Goal: Task Accomplishment & Management: Manage account settings

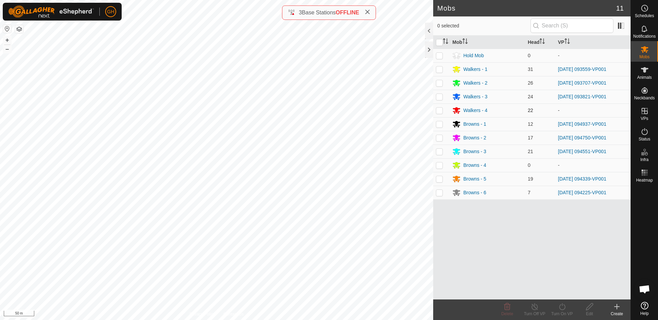
click at [440, 111] on p-checkbox at bounding box center [439, 110] width 7 height 5
checkbox input "true"
click at [555, 306] on turn-on-svg-icon at bounding box center [561, 306] width 27 height 8
click at [561, 296] on link "Now" at bounding box center [582, 292] width 68 height 14
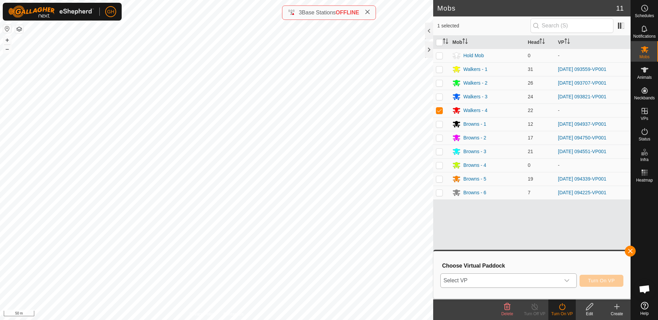
click at [545, 282] on span "Select VP" at bounding box center [499, 281] width 119 height 14
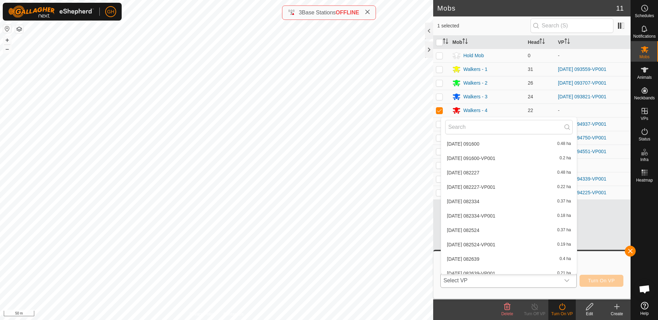
scroll to position [878, 0]
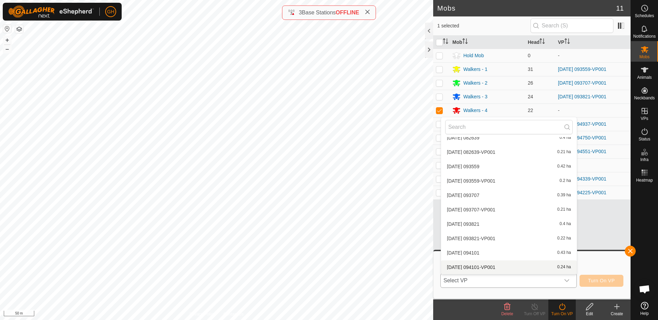
click at [487, 265] on li "[DATE] 094101-VP001 0.24 ha" at bounding box center [509, 267] width 136 height 14
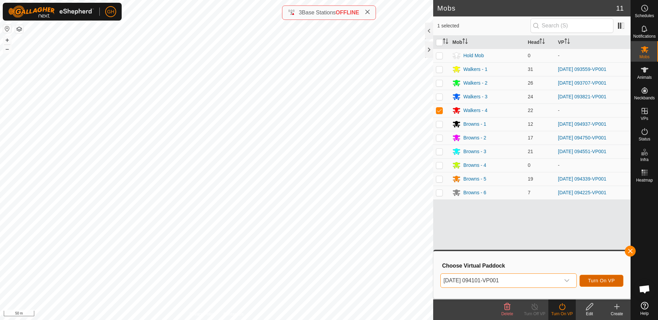
click at [603, 280] on span "Turn On VP" at bounding box center [601, 280] width 27 height 5
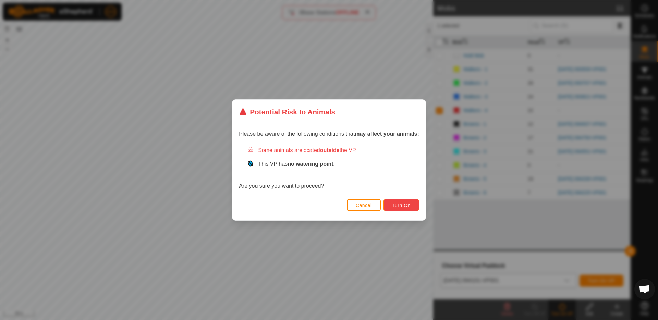
click at [408, 206] on span "Turn On" at bounding box center [401, 204] width 18 height 5
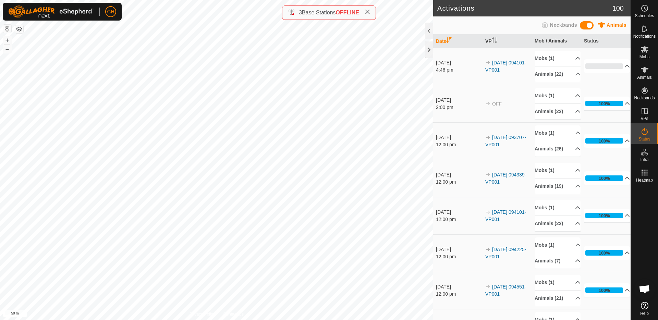
click at [370, 13] on icon at bounding box center [366, 11] width 5 height 5
click at [287, 0] on html "GH Schedules Notifications Mobs Animals Neckbands VPs Status Infra Heatmap Help…" at bounding box center [329, 160] width 658 height 320
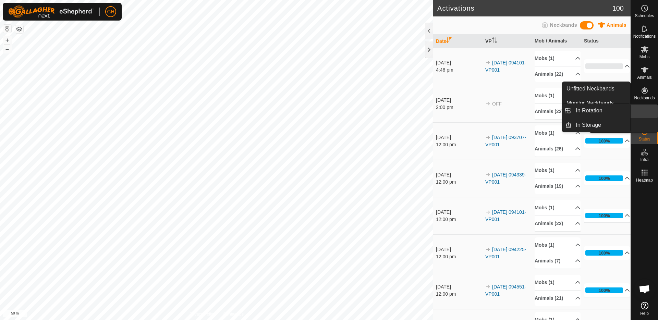
click at [646, 111] on icon at bounding box center [644, 111] width 6 height 6
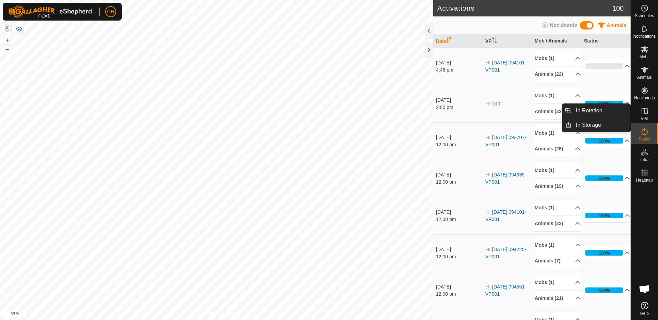
click at [596, 112] on link "In Rotation" at bounding box center [600, 111] width 59 height 14
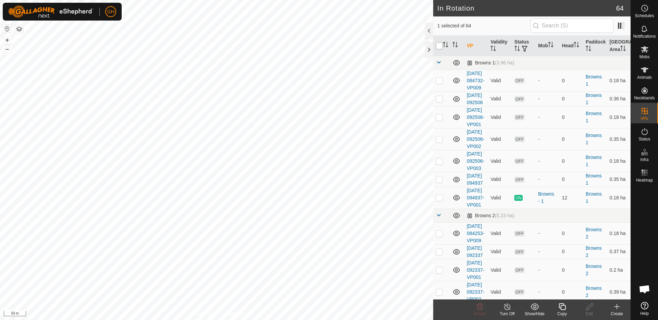
click at [439, 45] on input "checkbox" at bounding box center [439, 45] width 7 height 7
checkbox input "true"
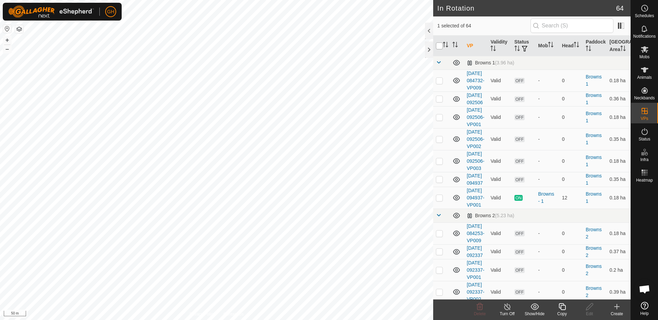
checkbox input "true"
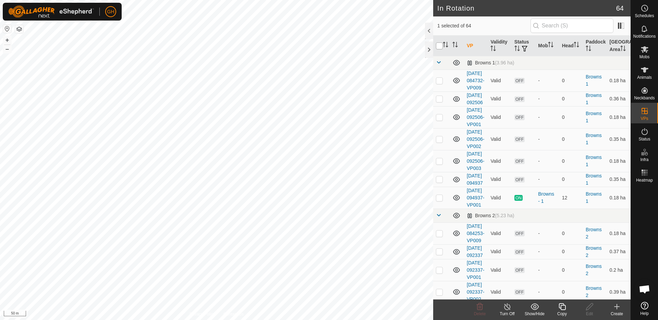
checkbox input "true"
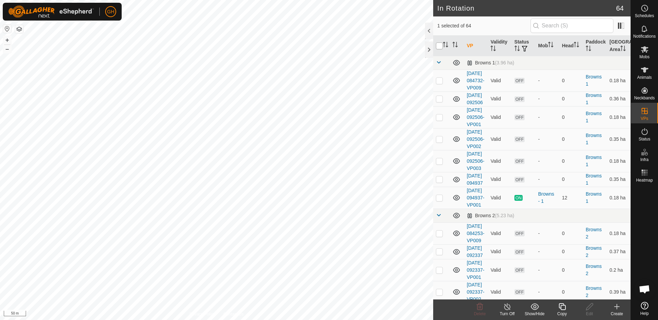
checkbox input "true"
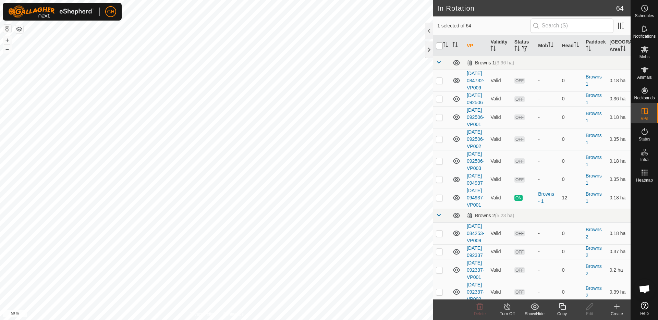
checkbox input "true"
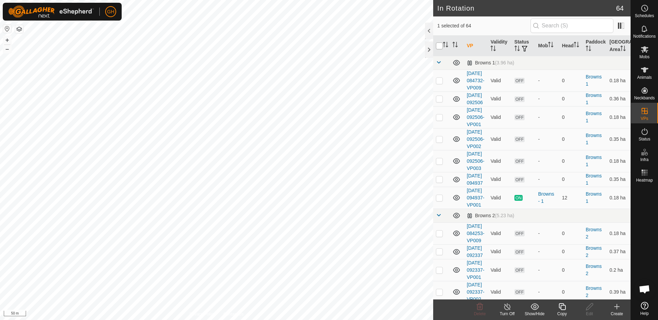
checkbox input "true"
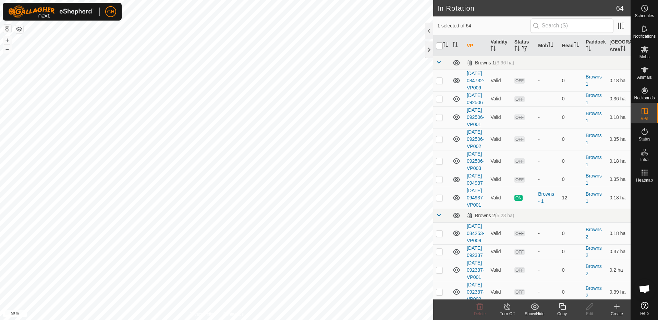
checkbox input "true"
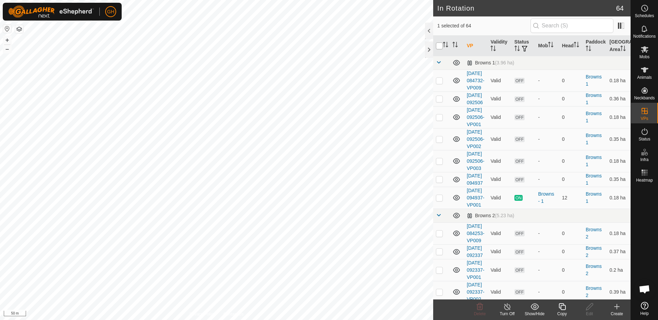
checkbox input "true"
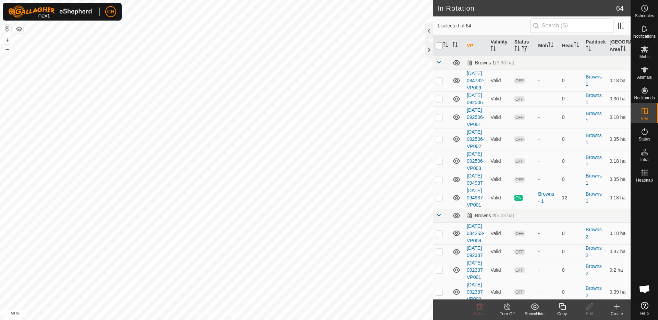
checkbox input "true"
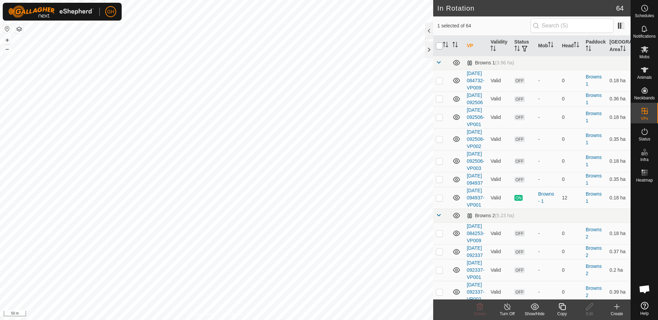
checkbox input "true"
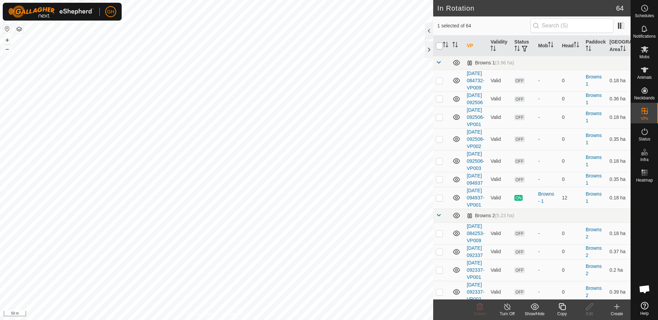
checkbox input "true"
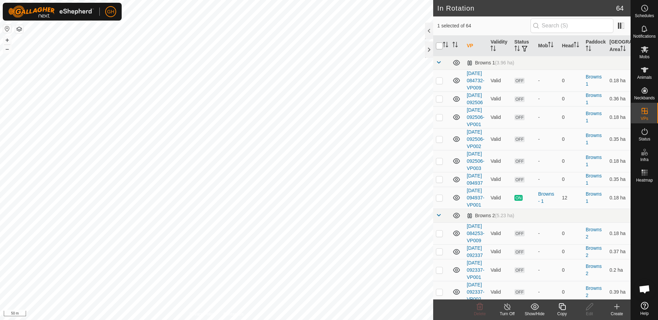
checkbox input "true"
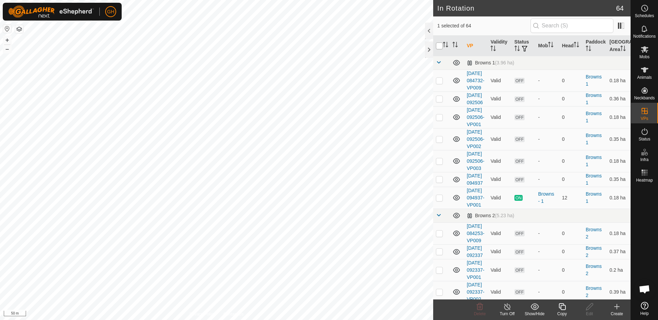
checkbox input "true"
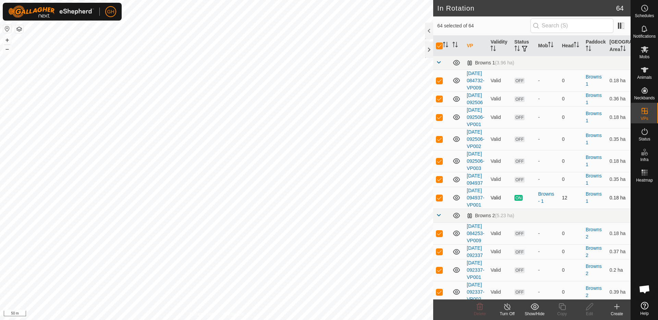
click at [438, 200] on p-checkbox at bounding box center [439, 197] width 7 height 5
checkbox input "false"
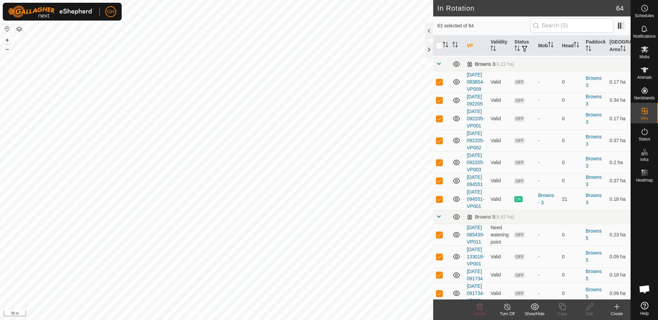
scroll to position [315, 0]
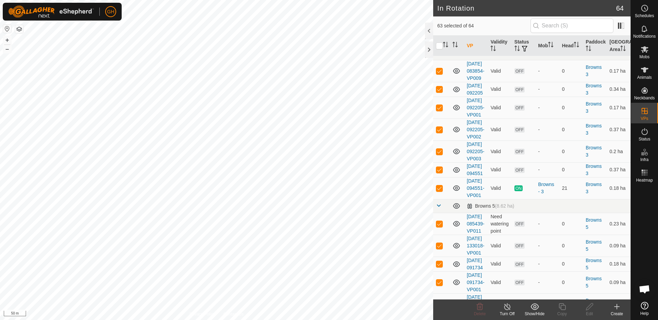
click at [439, 38] on p-checkbox at bounding box center [439, 35] width 7 height 5
checkbox input "false"
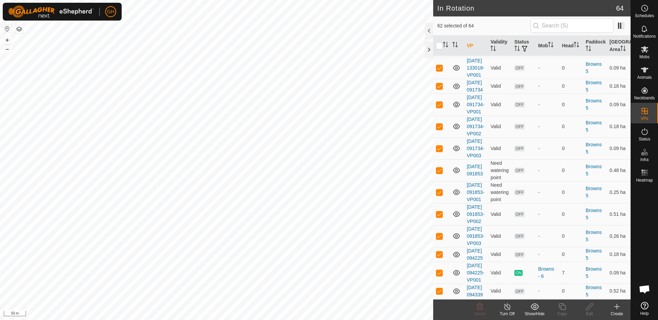
click at [439, 13] on p-checkbox at bounding box center [439, 10] width 7 height 5
checkbox input "false"
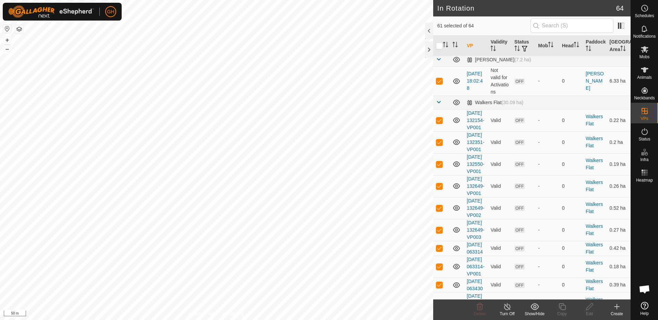
click at [441, 8] on p-checkbox at bounding box center [439, 4] width 7 height 5
checkbox input "false"
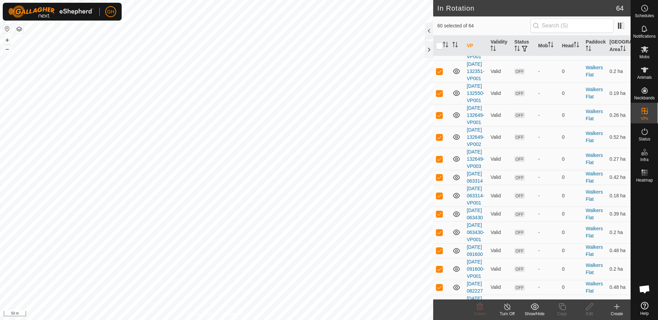
checkbox input "false"
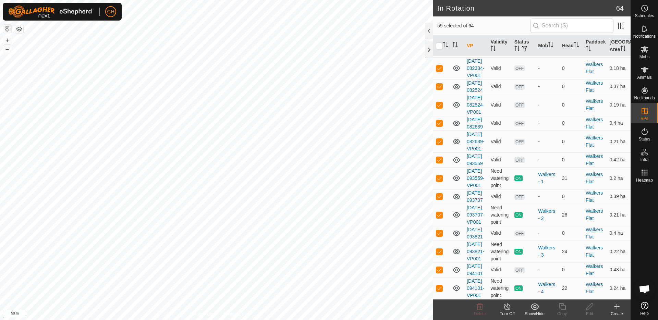
scroll to position [1551, 0]
click at [438, 175] on p-checkbox at bounding box center [439, 177] width 7 height 5
checkbox input "false"
click at [437, 212] on p-tablecheckbox at bounding box center [439, 214] width 7 height 5
checkbox input "false"
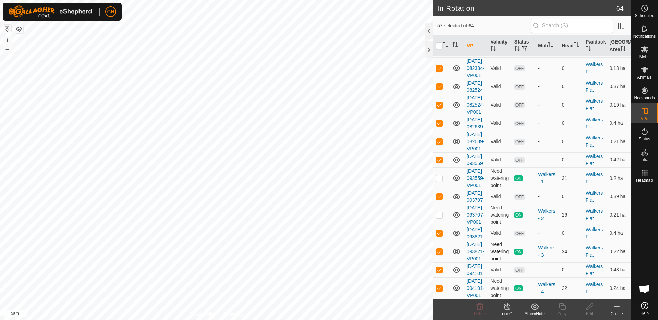
click at [440, 249] on p-checkbox at bounding box center [439, 251] width 7 height 5
checkbox input "false"
click at [438, 285] on p-checkbox at bounding box center [439, 287] width 7 height 5
checkbox input "false"
click at [480, 306] on icon at bounding box center [479, 306] width 7 height 7
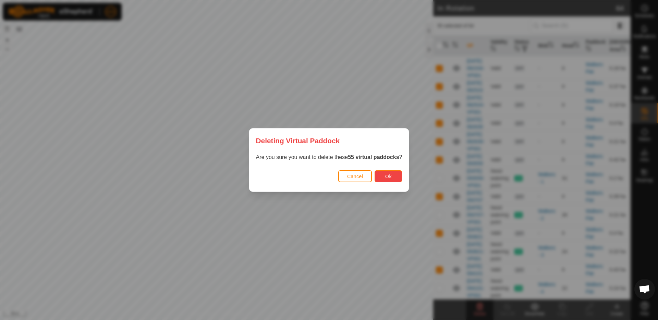
click at [392, 177] on button "Ok" at bounding box center [387, 176] width 27 height 12
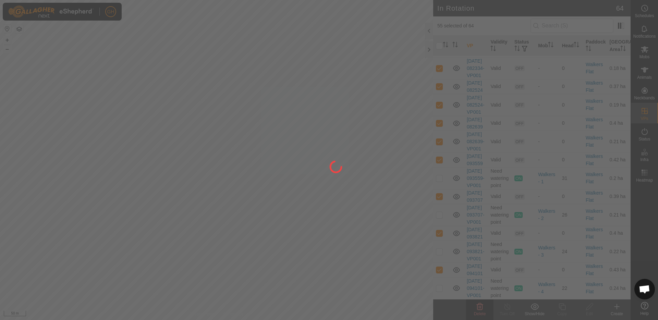
checkbox input "false"
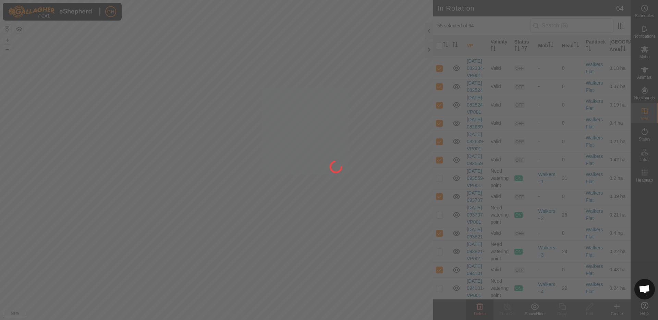
checkbox input "false"
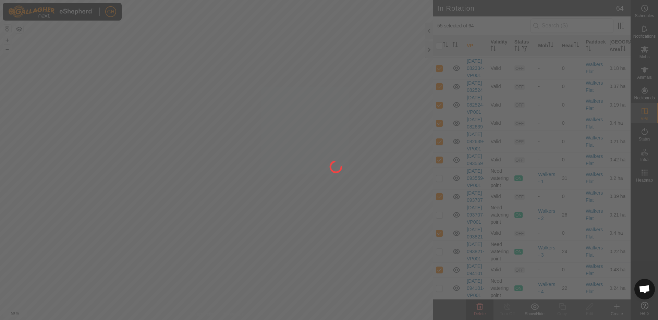
checkbox input "false"
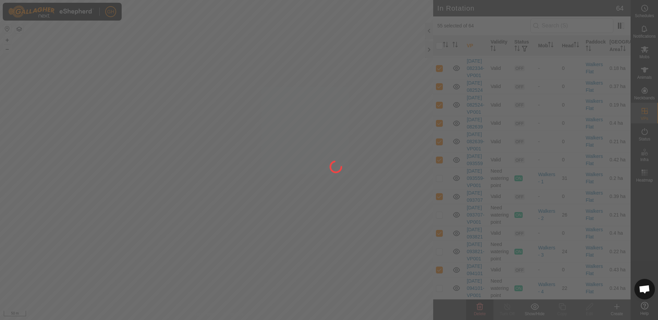
checkbox input "false"
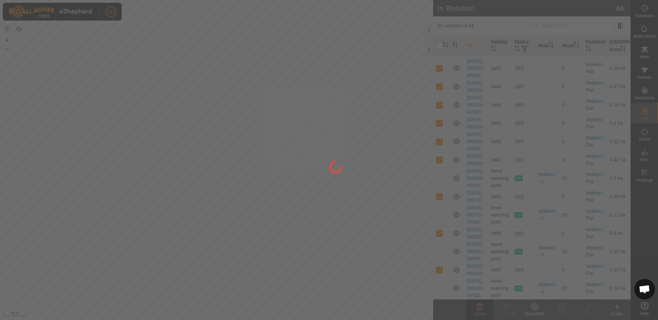
checkbox input "false"
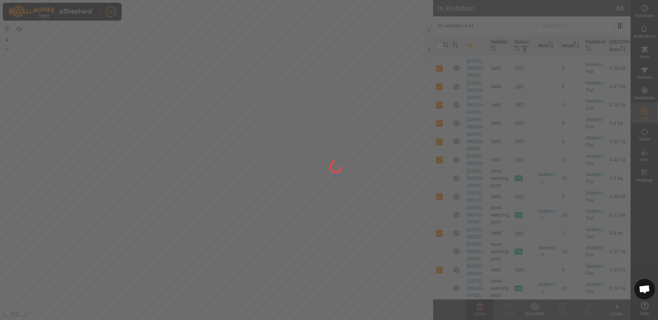
checkbox input "false"
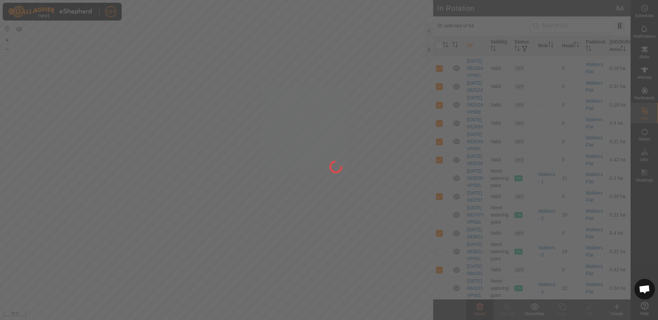
checkbox input "false"
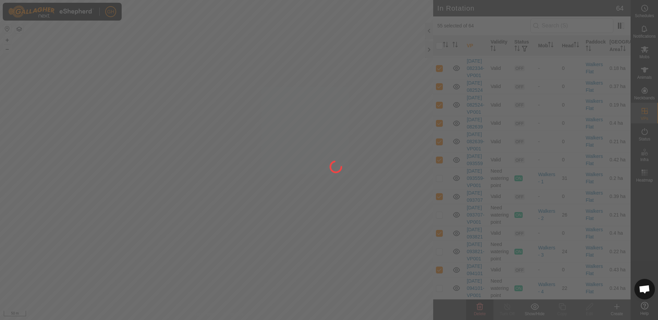
checkbox input "false"
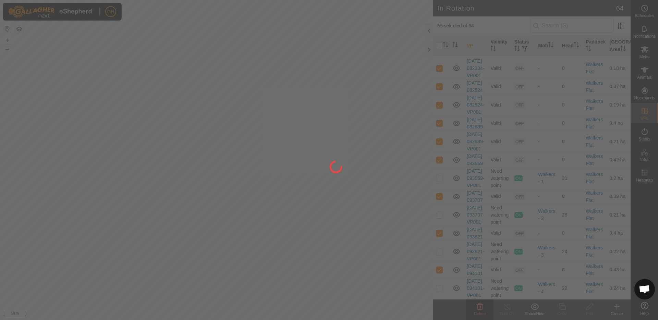
checkbox input "false"
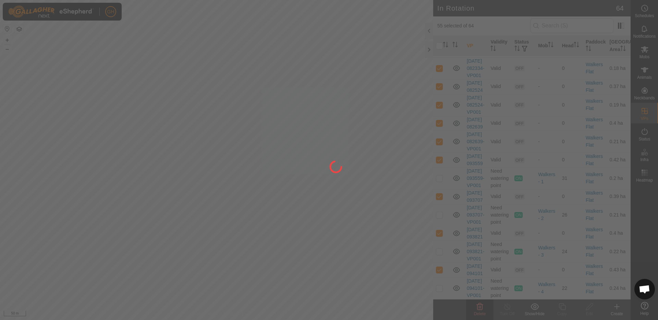
checkbox input "false"
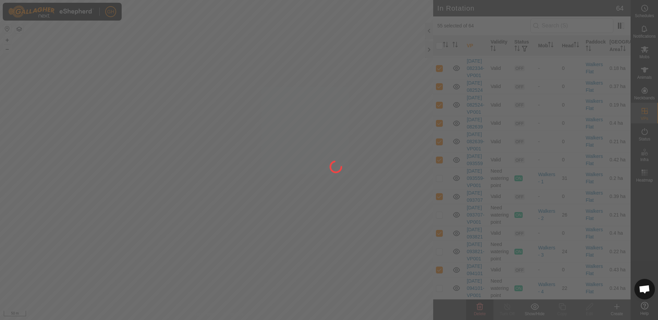
checkbox input "false"
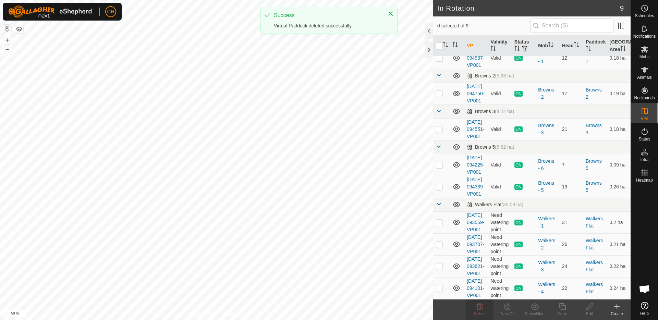
scroll to position [0, 0]
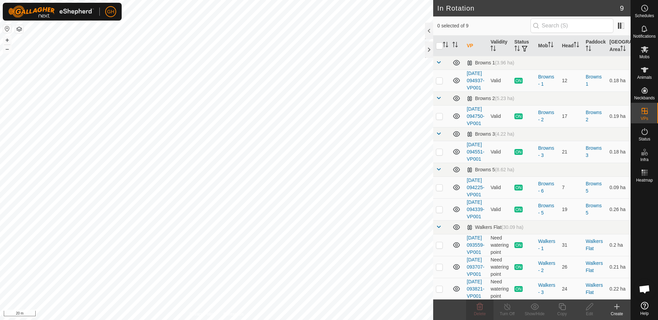
checkbox input "true"
click at [619, 306] on icon at bounding box center [616, 306] width 8 height 8
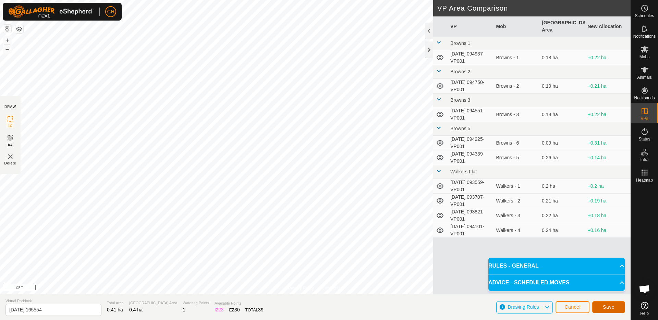
click at [598, 301] on button "Save" at bounding box center [608, 307] width 33 height 12
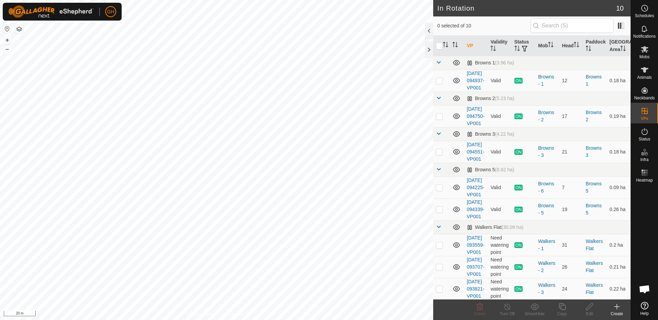
checkbox input "true"
click at [565, 308] on icon at bounding box center [561, 306] width 7 height 7
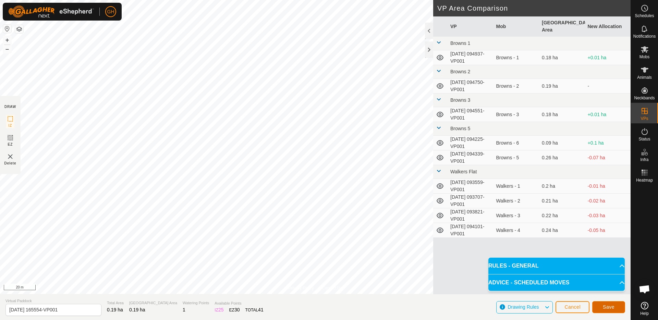
click at [606, 306] on span "Save" at bounding box center [609, 306] width 12 height 5
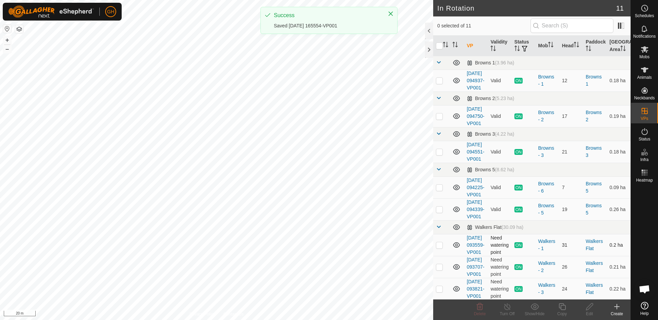
checkbox input "true"
click at [567, 307] on copy-svg-icon at bounding box center [561, 306] width 27 height 8
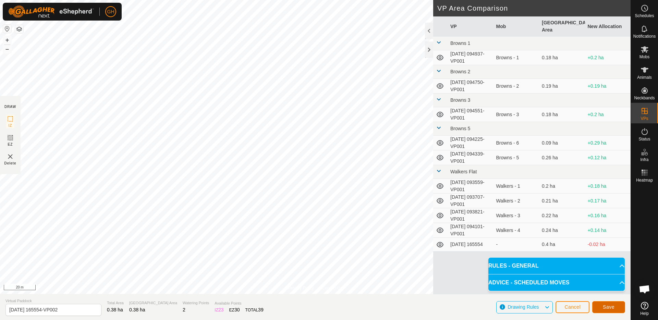
click at [610, 304] on span "Save" at bounding box center [609, 306] width 12 height 5
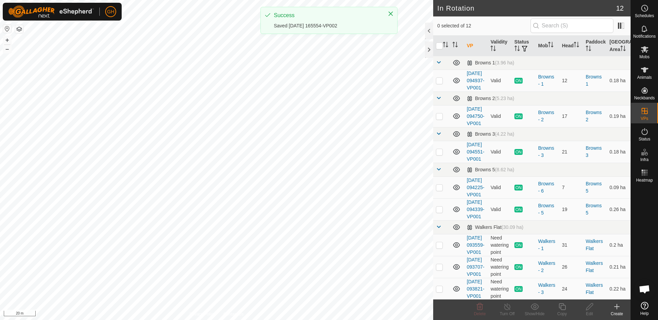
checkbox input "true"
click at [563, 307] on icon at bounding box center [562, 306] width 9 height 8
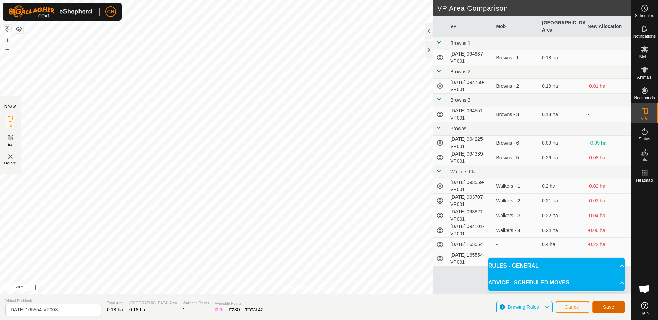
click at [608, 310] on button "Save" at bounding box center [608, 307] width 33 height 12
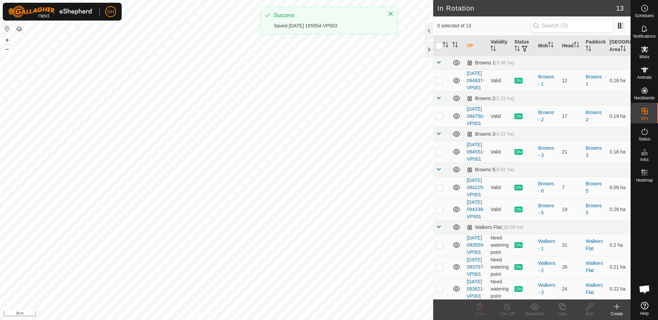
checkbox input "true"
click at [562, 308] on icon at bounding box center [562, 306] width 9 height 8
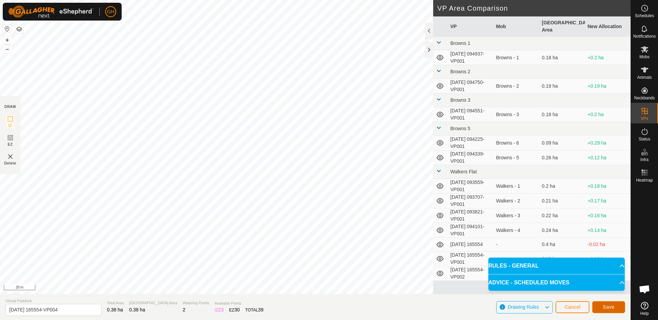
click at [610, 307] on span "Save" at bounding box center [609, 306] width 12 height 5
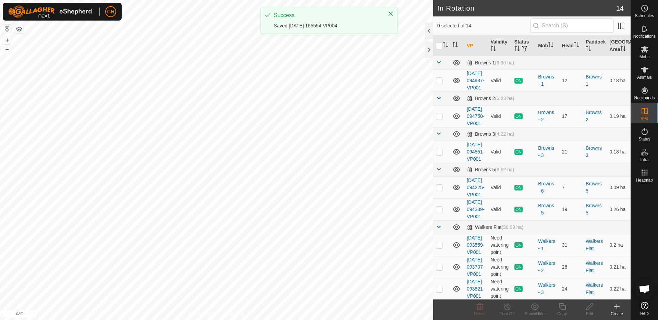
checkbox input "true"
click at [562, 306] on icon at bounding box center [562, 306] width 9 height 8
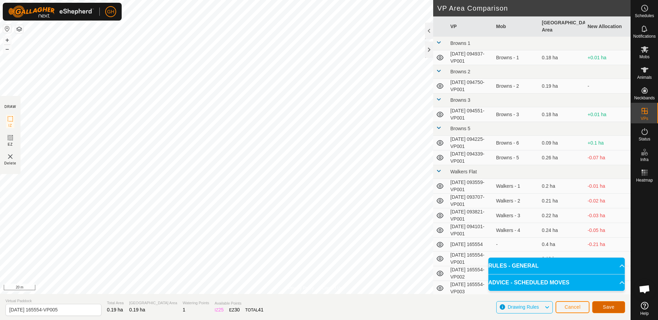
click at [606, 306] on span "Save" at bounding box center [609, 306] width 12 height 5
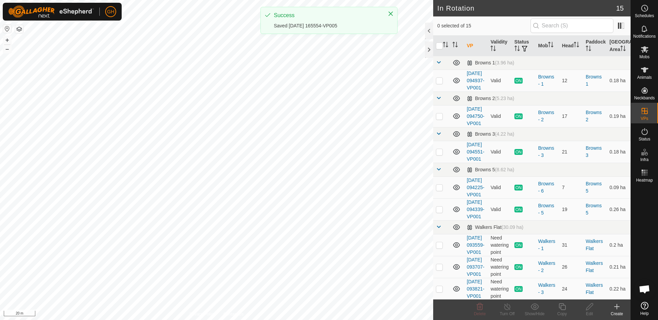
checkbox input "true"
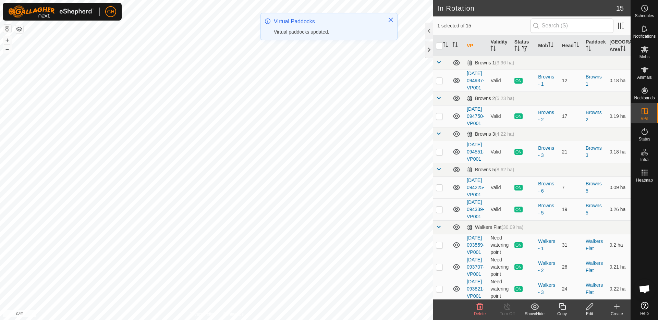
click at [562, 308] on icon at bounding box center [562, 306] width 9 height 8
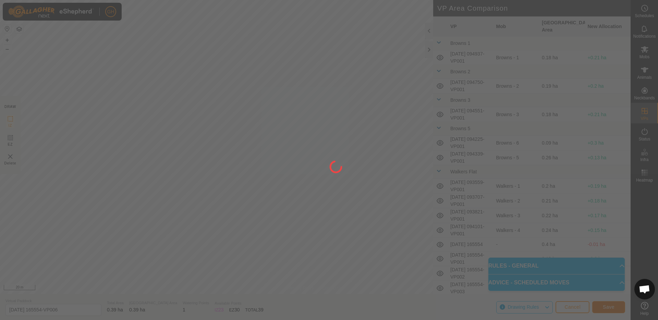
click at [611, 308] on span "Save" at bounding box center [609, 306] width 12 height 5
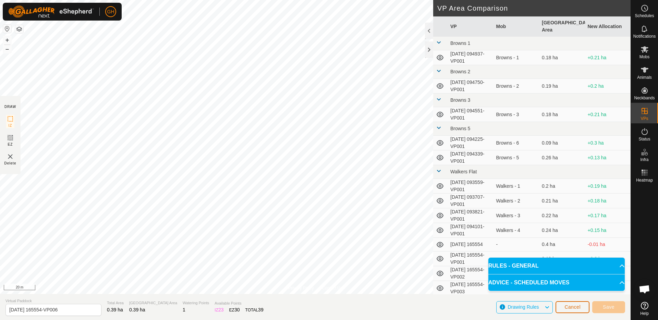
click at [574, 306] on span "Cancel" at bounding box center [572, 306] width 16 height 5
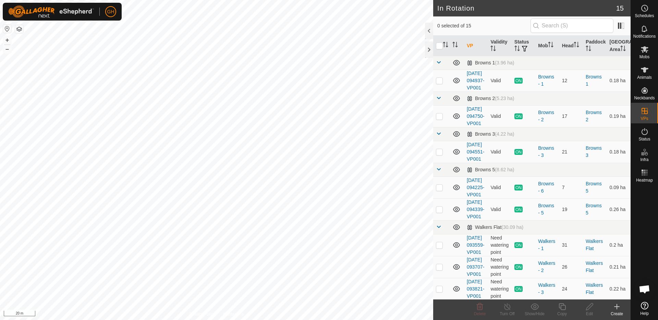
checkbox input "true"
click at [566, 306] on copy-svg-icon at bounding box center [561, 306] width 27 height 8
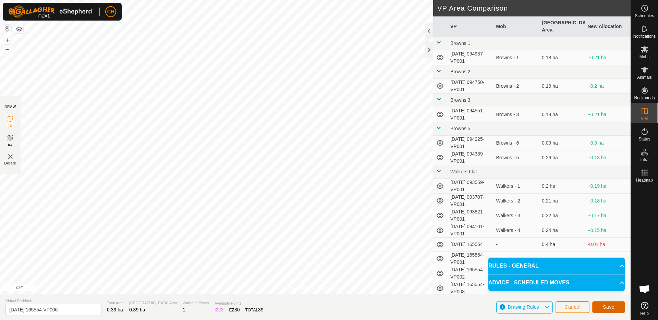
click at [607, 306] on span "Save" at bounding box center [609, 306] width 12 height 5
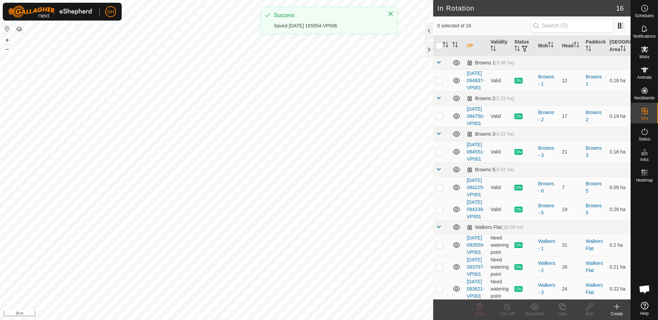
checkbox input "true"
click at [563, 308] on icon at bounding box center [562, 306] width 9 height 8
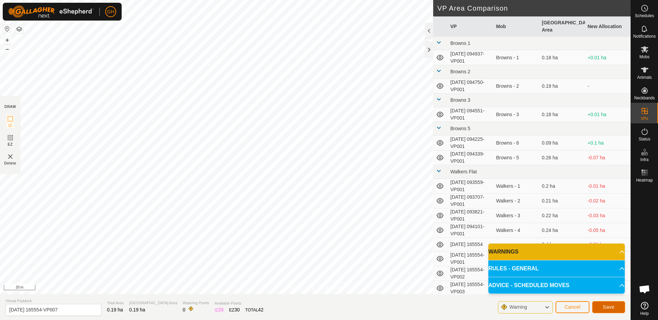
click at [603, 307] on span "Save" at bounding box center [609, 306] width 12 height 5
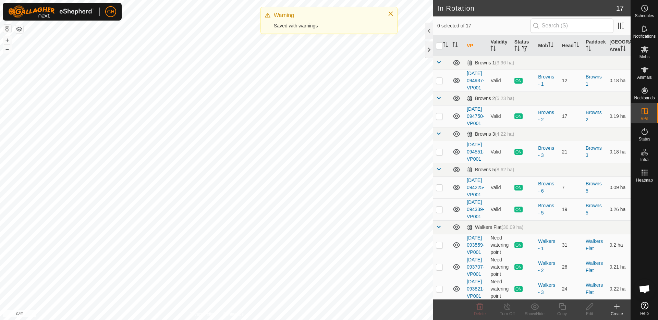
checkbox input "true"
click at [564, 309] on icon at bounding box center [562, 306] width 9 height 8
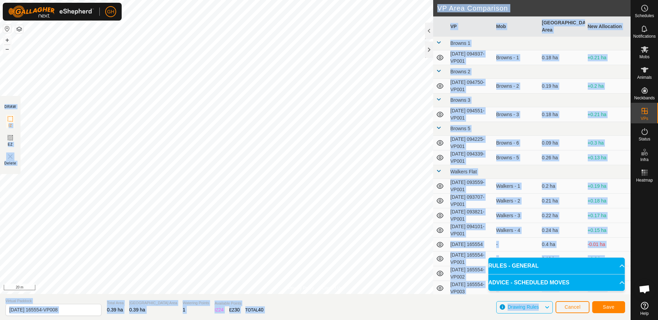
click at [580, 122] on td "Browns 5" at bounding box center [538, 129] width 183 height 14
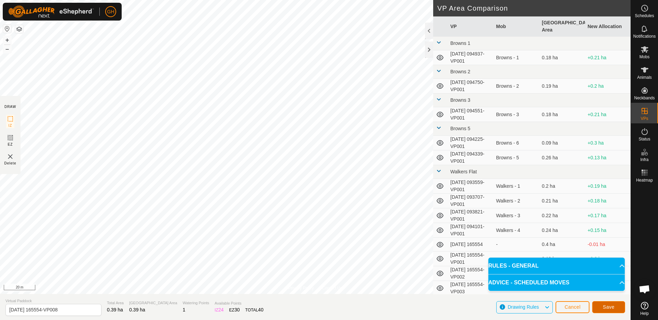
click at [601, 306] on button "Save" at bounding box center [608, 307] width 33 height 12
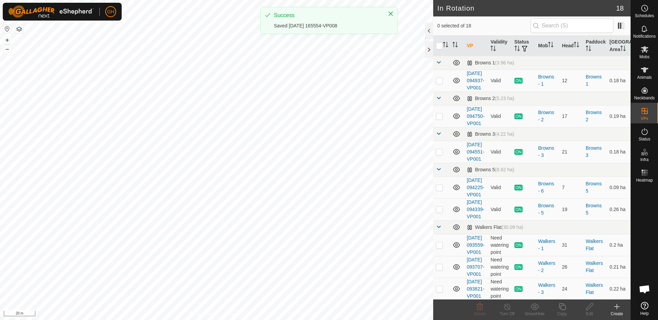
checkbox input "true"
click at [565, 306] on icon at bounding box center [561, 306] width 7 height 7
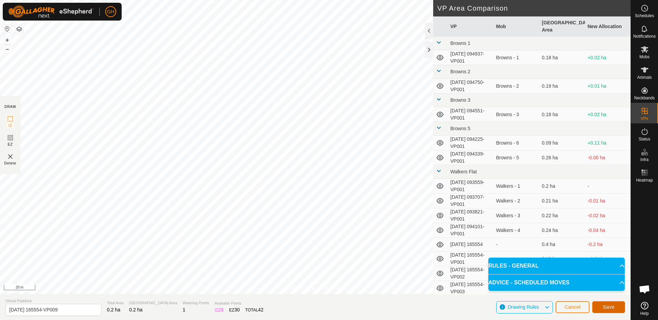
click at [606, 303] on button "Save" at bounding box center [608, 307] width 33 height 12
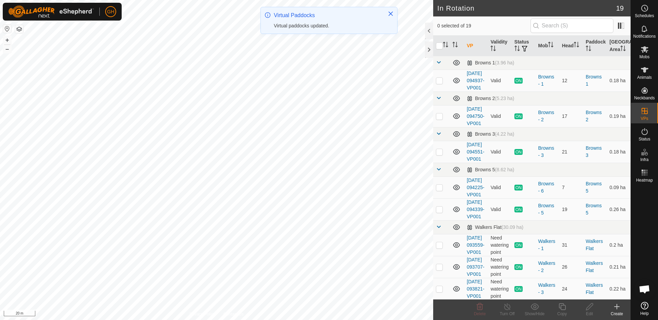
checkbox input "true"
click at [566, 309] on icon at bounding box center [562, 306] width 9 height 8
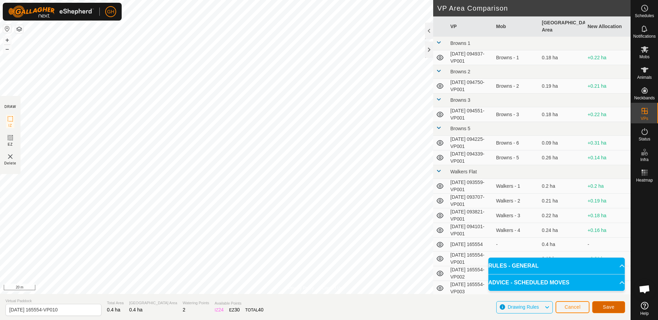
click at [614, 306] on button "Save" at bounding box center [608, 307] width 33 height 12
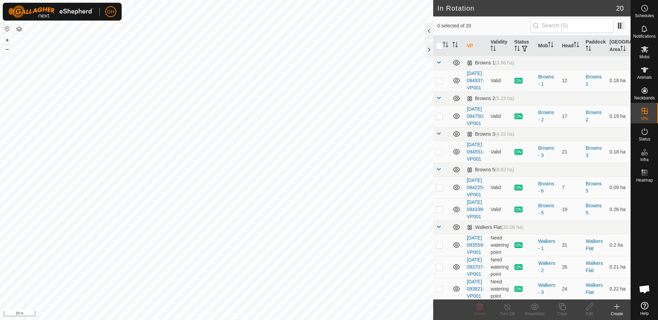
checkbox input "true"
click at [566, 311] on div "Copy" at bounding box center [561, 314] width 27 height 6
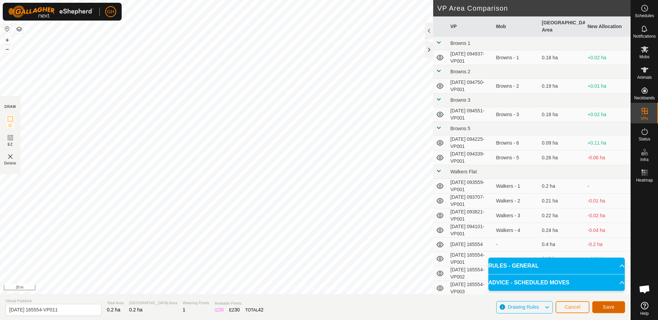
click at [610, 305] on span "Save" at bounding box center [609, 306] width 12 height 5
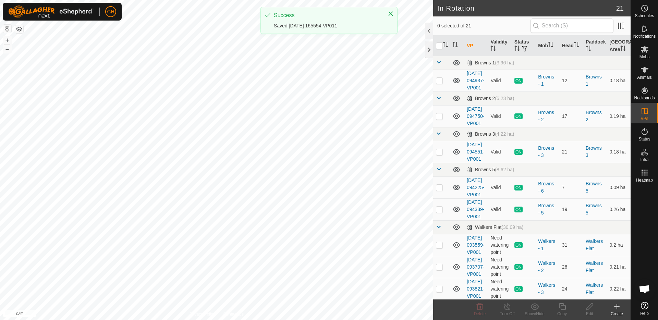
checkbox input "true"
click at [562, 307] on icon at bounding box center [562, 306] width 9 height 8
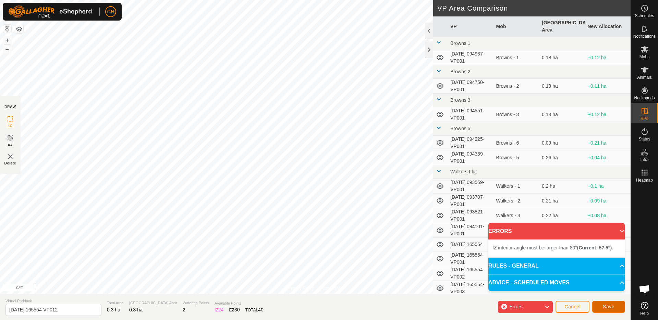
click at [611, 305] on span "Save" at bounding box center [609, 306] width 12 height 5
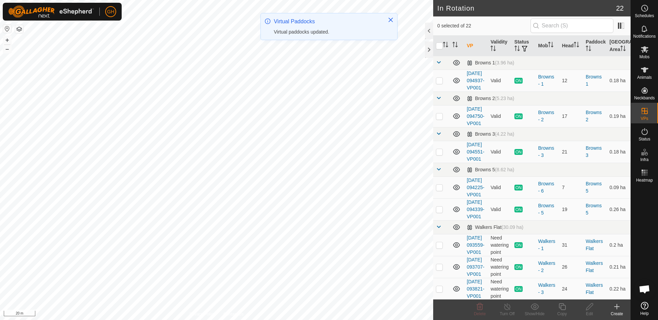
checkbox input "true"
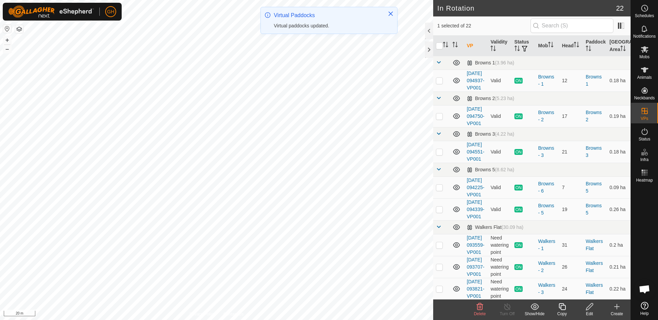
click at [587, 307] on icon at bounding box center [589, 306] width 7 height 7
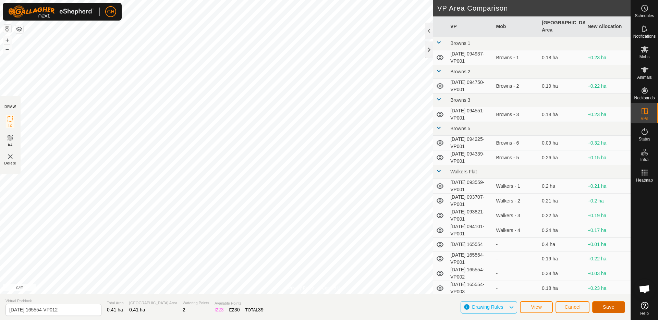
click at [606, 309] on span "Save" at bounding box center [609, 306] width 12 height 5
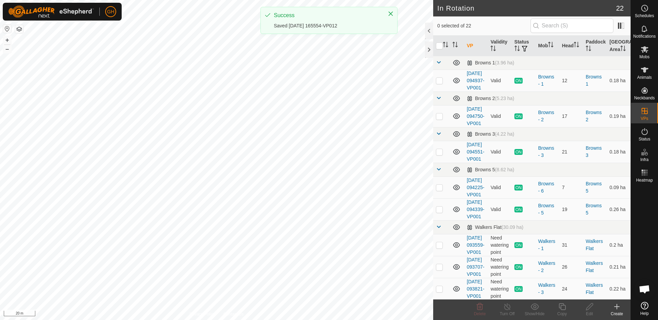
checkbox input "true"
click at [559, 305] on icon at bounding box center [562, 306] width 9 height 8
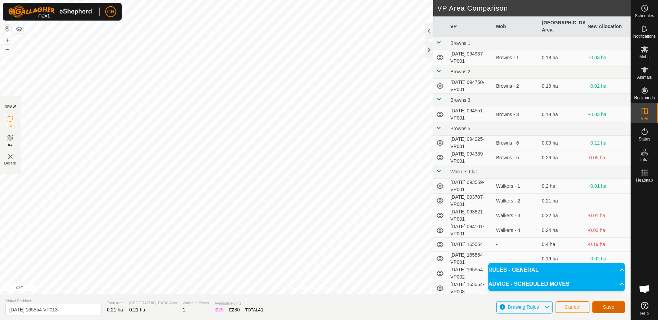
click at [612, 310] on button "Save" at bounding box center [608, 307] width 33 height 12
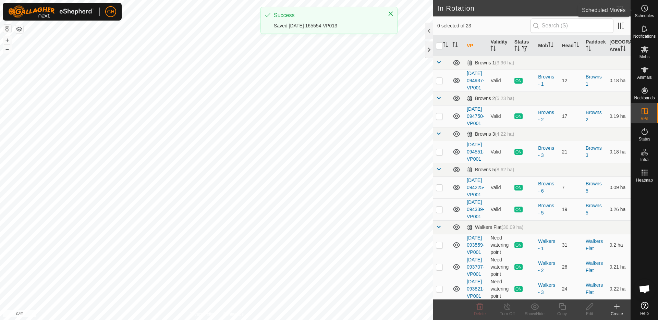
click at [645, 9] on icon at bounding box center [644, 8] width 1 height 2
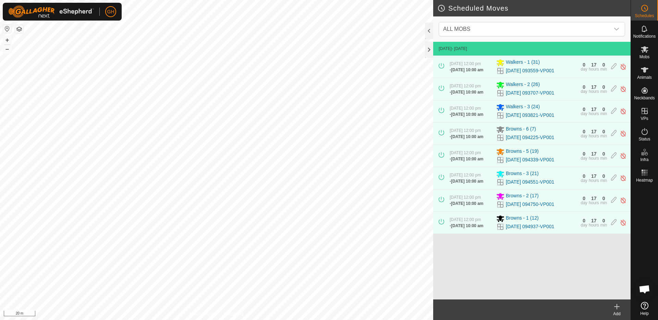
click at [619, 306] on icon at bounding box center [616, 306] width 8 height 8
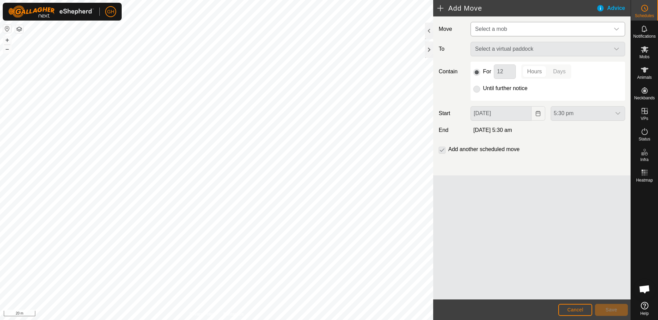
click at [544, 32] on span "Select a mob" at bounding box center [540, 29] width 137 height 14
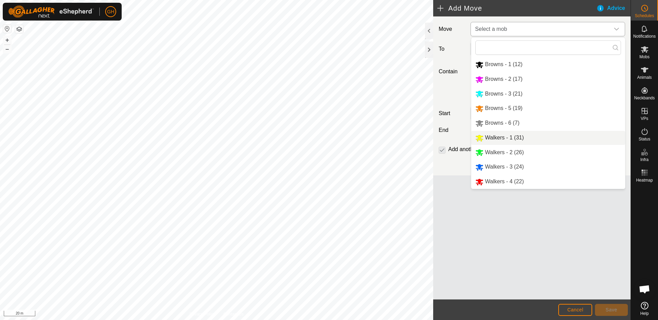
click at [517, 134] on li "Walkers - 1 (31)" at bounding box center [548, 138] width 154 height 14
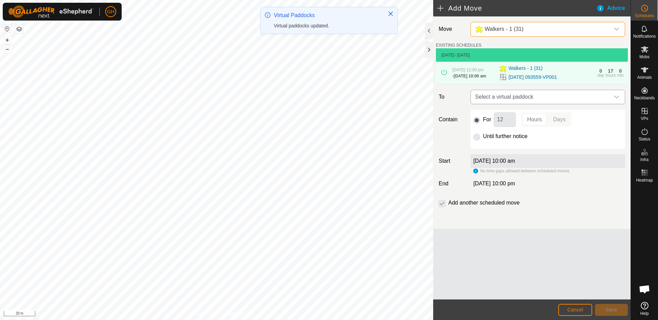
click at [527, 104] on span "Select a virtual paddock" at bounding box center [540, 97] width 137 height 14
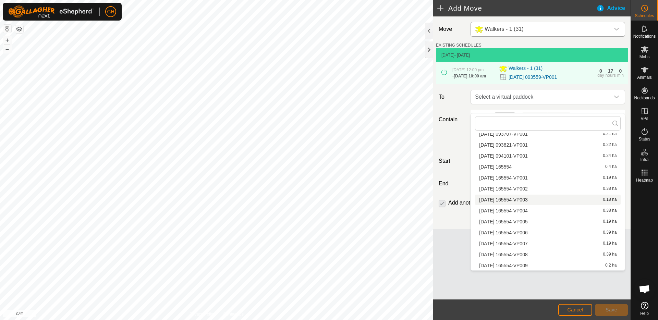
scroll to position [155, 0]
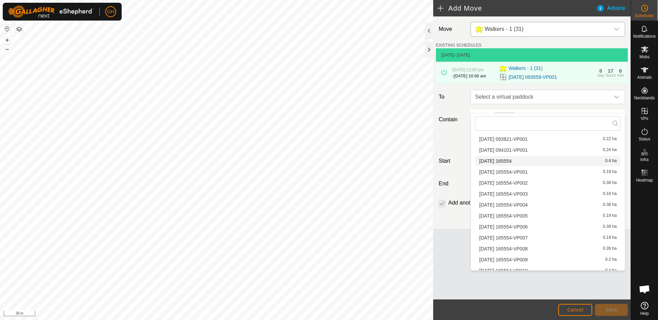
click at [528, 161] on li "[DATE] 165554 0.4 ha" at bounding box center [548, 161] width 146 height 10
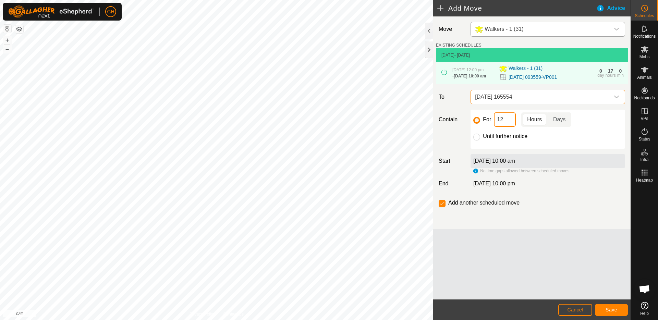
click at [511, 127] on input "12" at bounding box center [505, 119] width 22 height 14
type input "1"
click at [615, 308] on span "Save" at bounding box center [611, 309] width 12 height 5
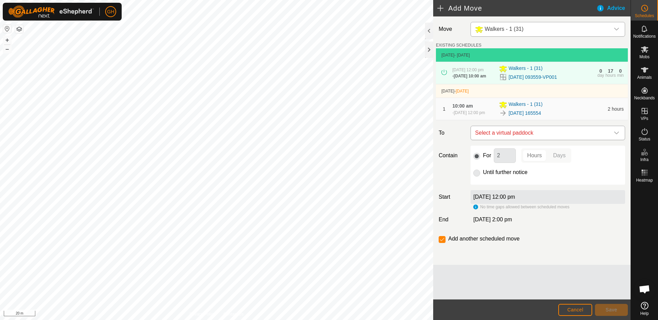
click at [538, 140] on span "Select a virtual paddock" at bounding box center [540, 133] width 137 height 14
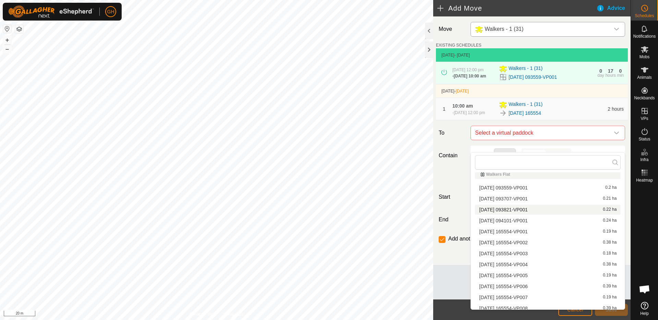
scroll to position [129, 0]
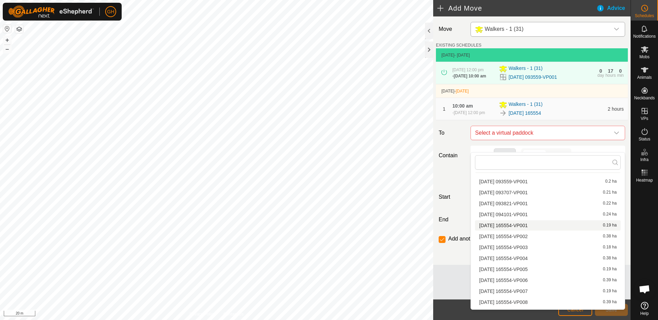
click at [530, 226] on li "[DATE] 165554-VP001 0.19 ha" at bounding box center [548, 225] width 146 height 10
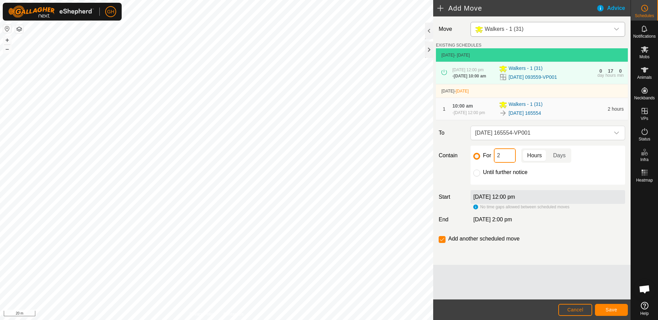
click at [511, 163] on input "2" at bounding box center [505, 155] width 22 height 14
click at [615, 307] on span "Save" at bounding box center [611, 309] width 12 height 5
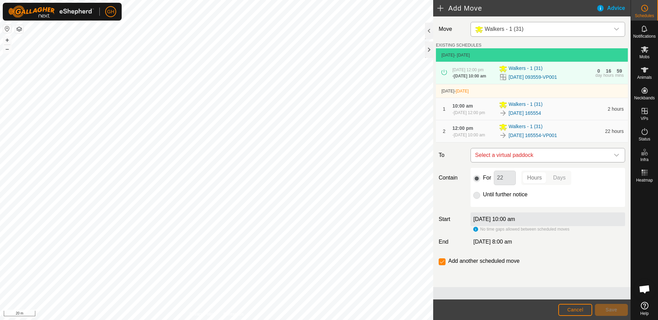
click at [532, 162] on span "Select a virtual paddock" at bounding box center [540, 155] width 137 height 14
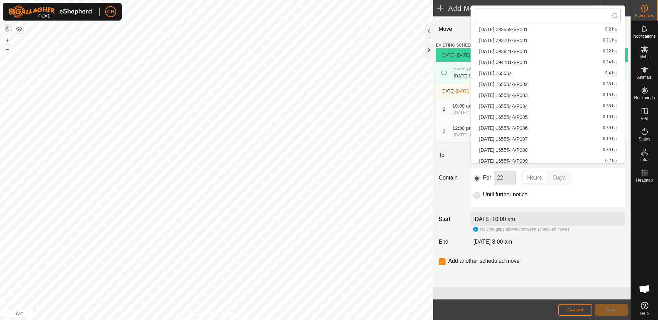
scroll to position [136, 0]
click at [530, 84] on li "[DATE] 165554-VP002 0.38 ha" at bounding box center [548, 83] width 146 height 10
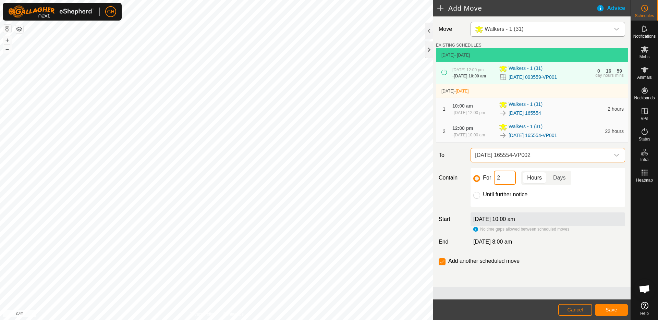
click at [509, 185] on input "2" at bounding box center [505, 178] width 22 height 14
click at [613, 314] on button "Save" at bounding box center [611, 310] width 33 height 12
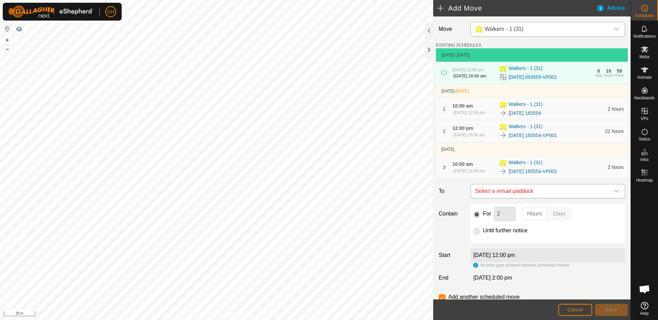
click at [532, 198] on span "Select a virtual paddock" at bounding box center [540, 191] width 137 height 14
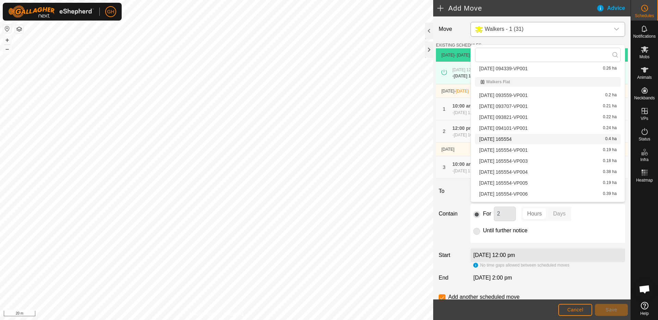
scroll to position [109, 0]
click at [528, 158] on li "[DATE] 165554-VP003 0.18 ha" at bounding box center [548, 160] width 146 height 10
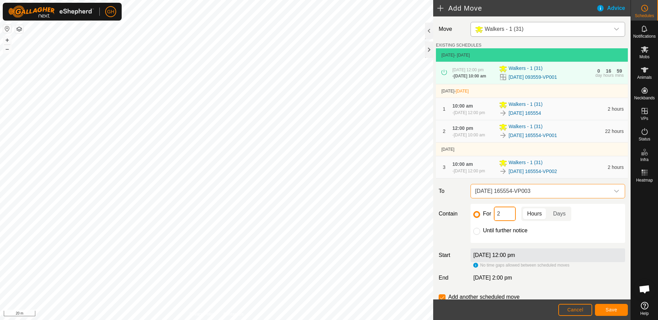
click at [503, 221] on input "2" at bounding box center [505, 214] width 22 height 14
drag, startPoint x: 624, startPoint y: 316, endPoint x: 621, endPoint y: 313, distance: 4.4
click at [624, 316] on footer "Cancel Save" at bounding box center [531, 309] width 197 height 21
click at [617, 310] on button "Save" at bounding box center [611, 310] width 33 height 12
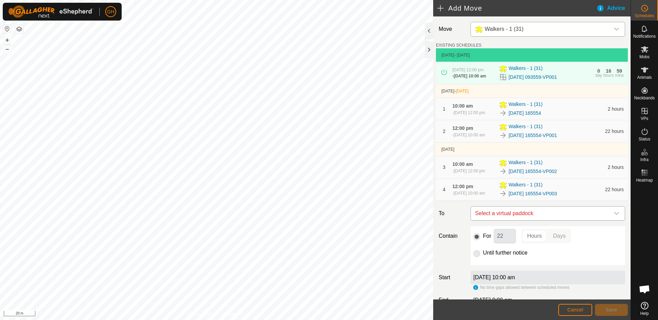
click at [541, 220] on span "Select a virtual paddock" at bounding box center [540, 214] width 137 height 14
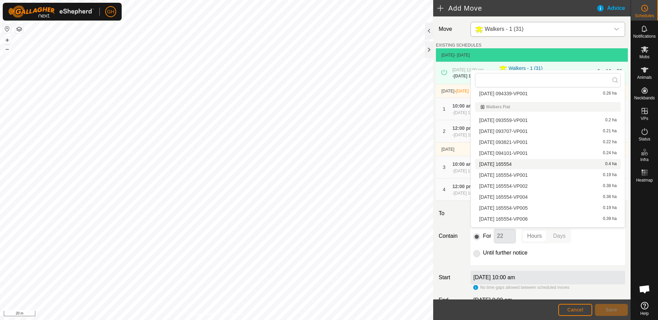
scroll to position [113, 0]
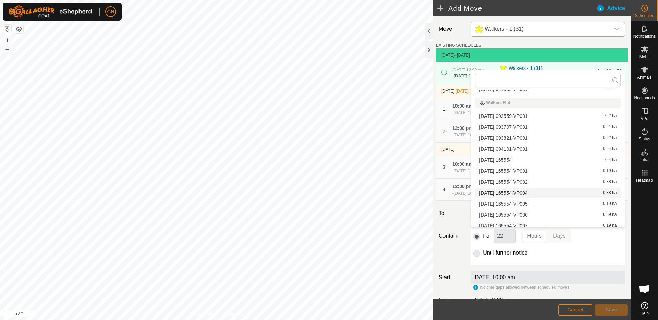
click at [530, 190] on li "[DATE] 165554-VP004 0.38 ha" at bounding box center [548, 193] width 146 height 10
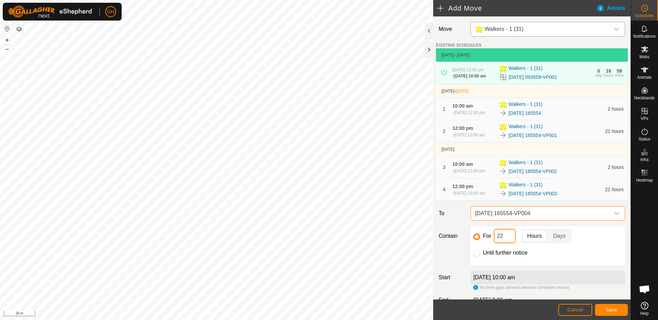
click at [509, 243] on input "22" at bounding box center [505, 236] width 22 height 14
click at [619, 309] on button "Save" at bounding box center [611, 310] width 33 height 12
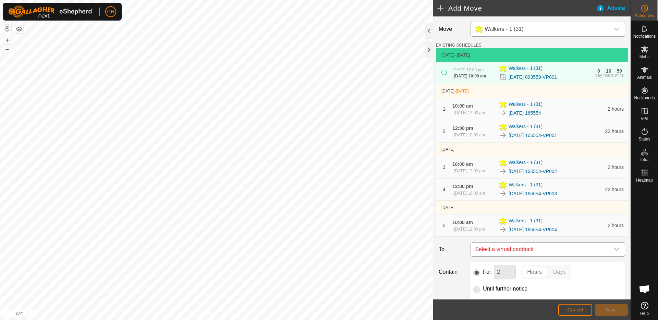
click at [548, 256] on span "Select a virtual paddock" at bounding box center [540, 250] width 137 height 14
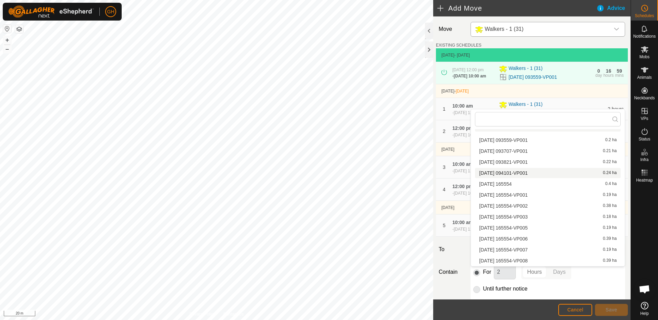
scroll to position [132, 0]
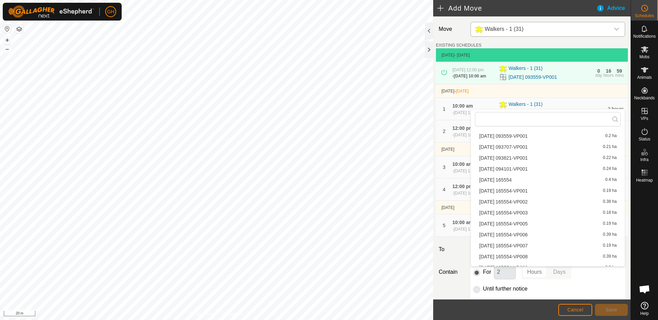
click at [528, 222] on li "[DATE] 165554-VP005 0.19 ha" at bounding box center [548, 224] width 146 height 10
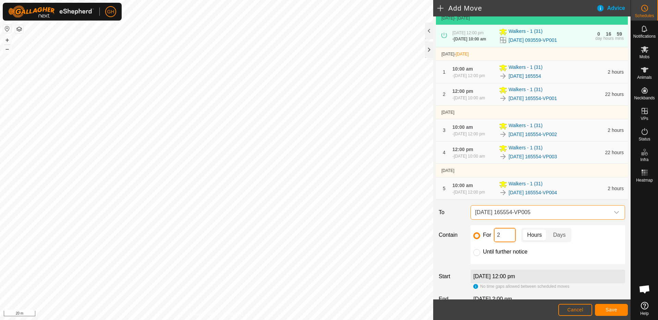
click at [510, 242] on input "2" at bounding box center [505, 235] width 22 height 14
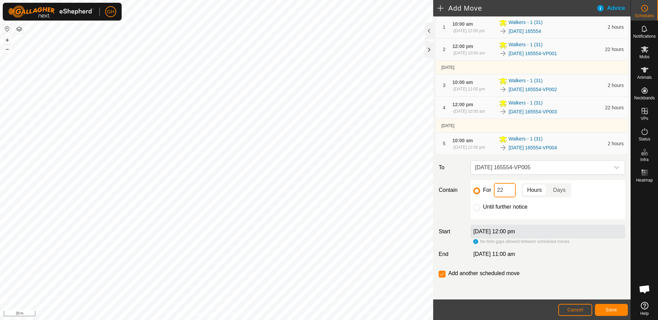
scroll to position [105, 0]
click at [510, 193] on input "22" at bounding box center [505, 190] width 22 height 14
click at [609, 309] on span "Save" at bounding box center [611, 309] width 12 height 5
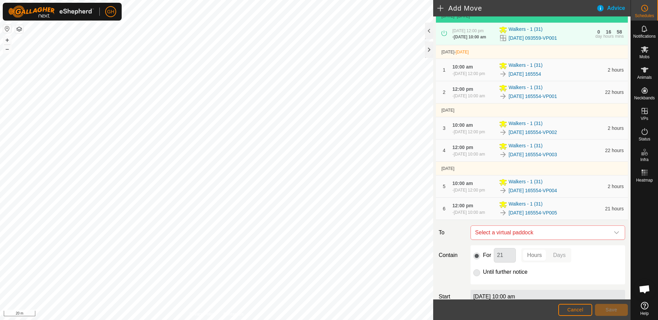
scroll to position [54, 0]
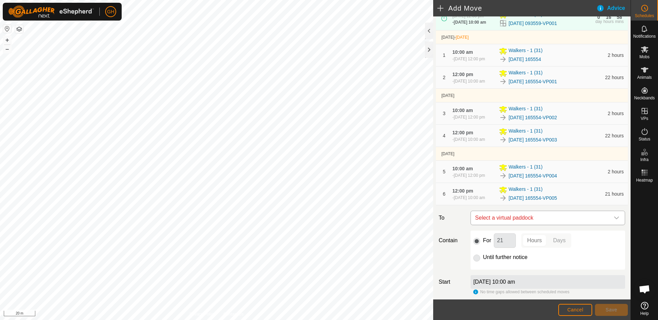
click at [524, 225] on span "Select a virtual paddock" at bounding box center [540, 218] width 137 height 14
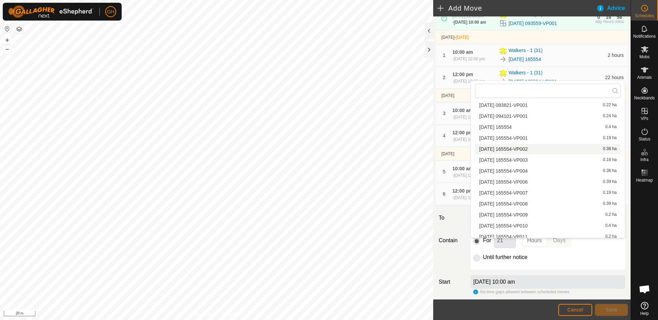
scroll to position [157, 0]
click at [514, 182] on li "[DATE] 165554-VP006 0.39 ha" at bounding box center [548, 181] width 146 height 10
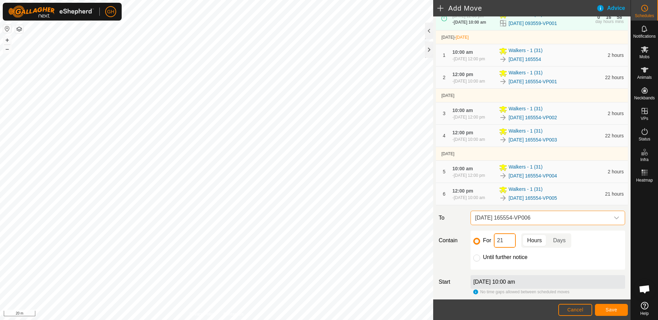
click at [510, 248] on input "21" at bounding box center [505, 240] width 22 height 14
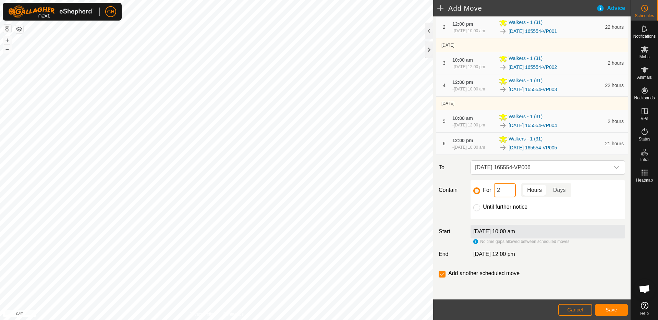
scroll to position [122, 0]
click at [609, 308] on span "Save" at bounding box center [611, 309] width 12 height 5
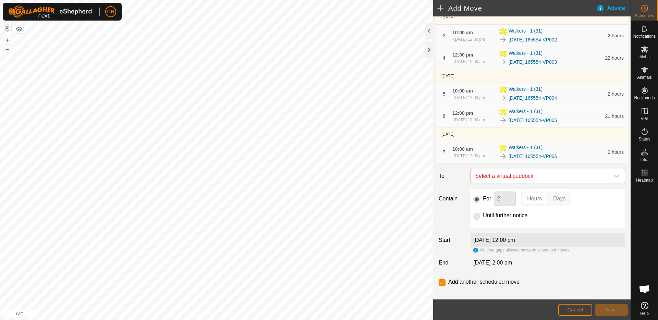
scroll to position [133, 0]
click at [524, 182] on span "Select a virtual paddock" at bounding box center [540, 175] width 137 height 14
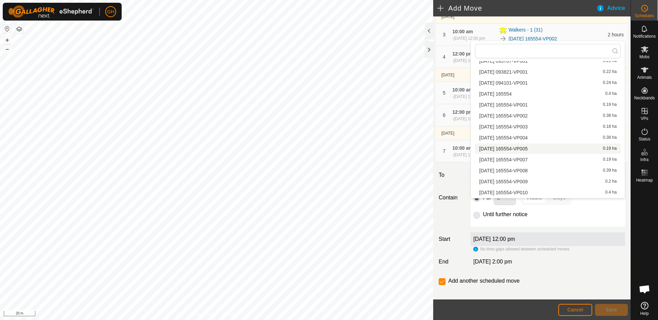
scroll to position [150, 0]
click at [518, 156] on li "[DATE] 165554-VP007 0.19 ha" at bounding box center [548, 159] width 146 height 10
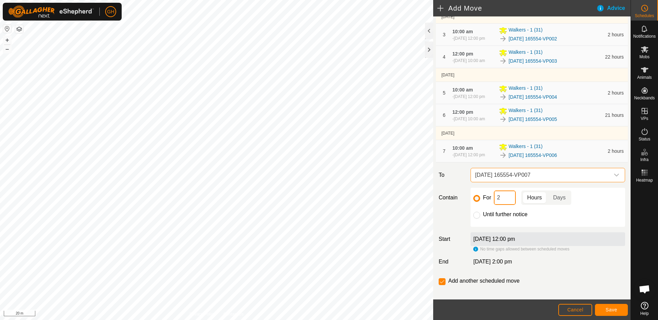
click at [510, 205] on input "2" at bounding box center [505, 197] width 22 height 14
click at [614, 311] on span "Save" at bounding box center [611, 309] width 12 height 5
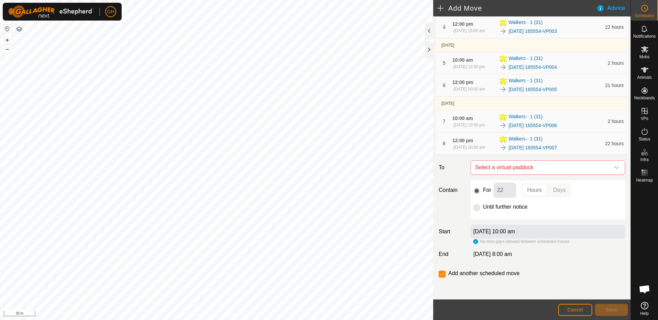
scroll to position [195, 0]
click at [511, 168] on span "Select a virtual paddock" at bounding box center [540, 168] width 137 height 14
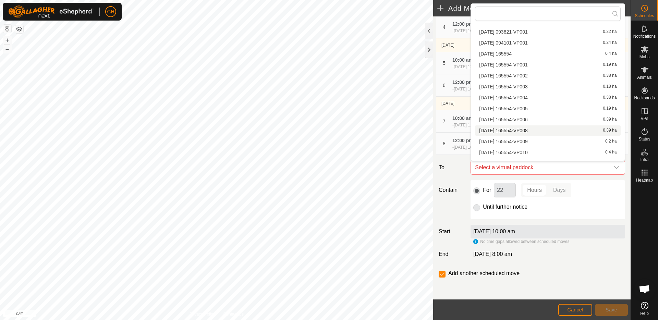
scroll to position [154, 0]
click at [525, 129] on li "[DATE] 165554-VP008 0.39 ha" at bounding box center [548, 129] width 146 height 10
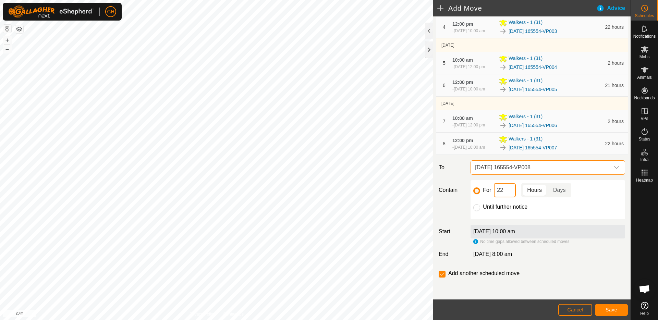
click at [509, 187] on input "22" at bounding box center [505, 190] width 22 height 14
click at [614, 310] on span "Save" at bounding box center [611, 309] width 12 height 5
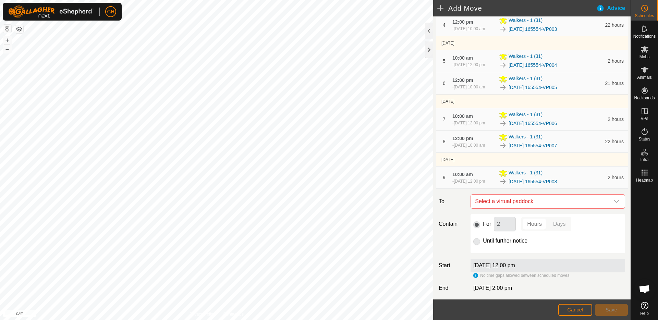
scroll to position [196, 0]
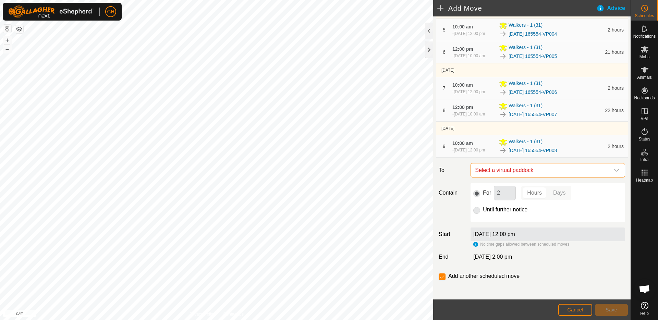
click at [547, 177] on span "Select a virtual paddock" at bounding box center [540, 170] width 137 height 14
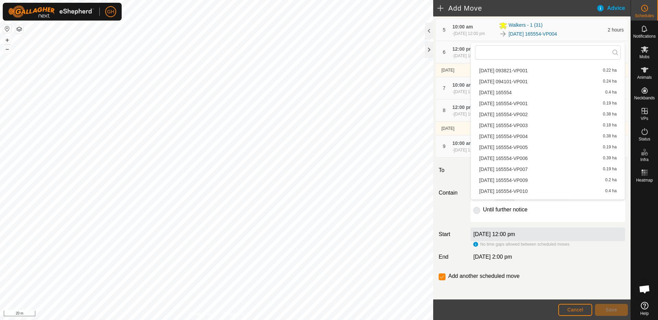
scroll to position [154, 0]
click at [536, 175] on li "[DATE] 165554-VP009 0.2 ha" at bounding box center [548, 178] width 146 height 10
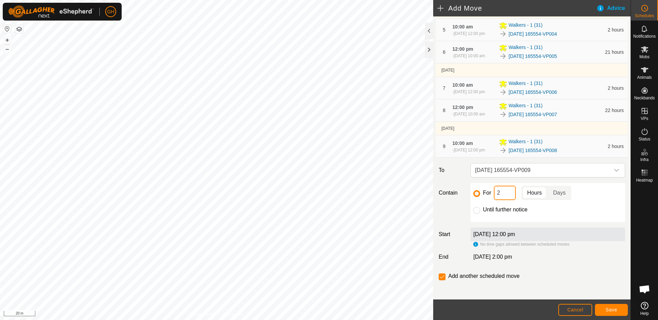
click at [509, 200] on input "2" at bounding box center [505, 193] width 22 height 14
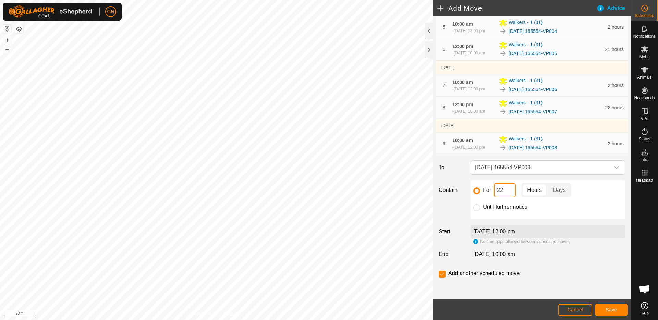
scroll to position [234, 0]
click at [618, 308] on button "Save" at bounding box center [611, 310] width 33 height 12
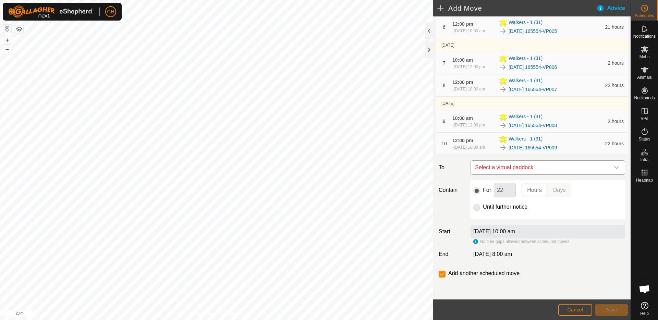
scroll to position [236, 0]
click at [540, 174] on span "Select a virtual paddock" at bounding box center [540, 168] width 137 height 14
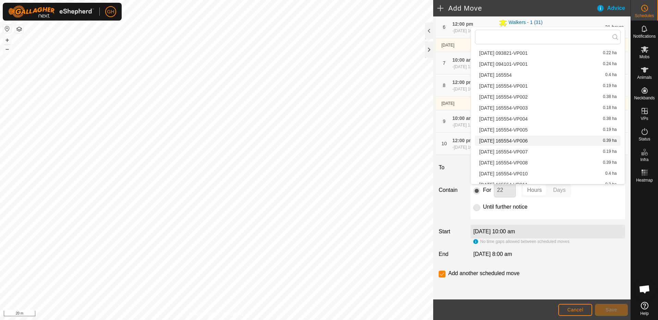
scroll to position [169, 0]
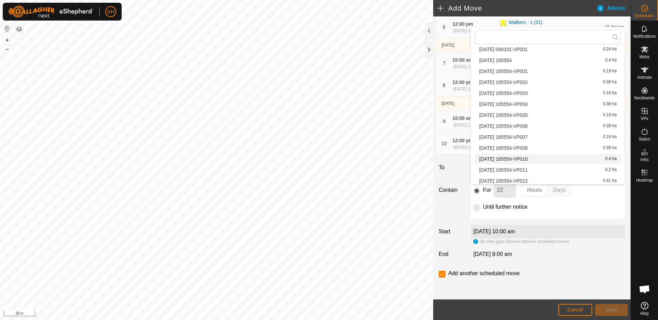
click at [531, 156] on li "[DATE] 165554-VP010 0.4 ha" at bounding box center [548, 159] width 146 height 10
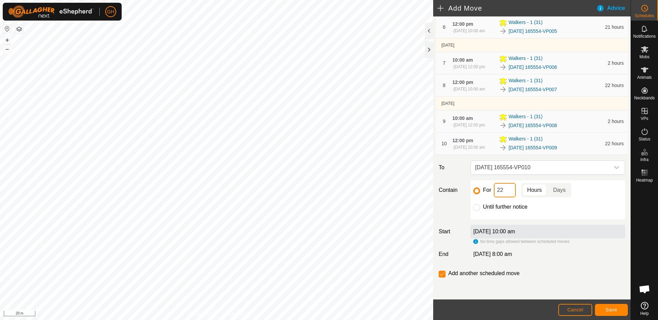
click at [513, 197] on input "22" at bounding box center [505, 190] width 22 height 14
click at [620, 308] on button "Save" at bounding box center [611, 310] width 33 height 12
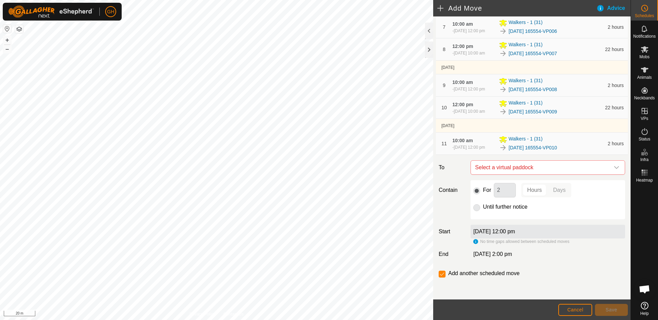
scroll to position [289, 0]
click at [548, 174] on span "Select a virtual paddock" at bounding box center [540, 168] width 137 height 14
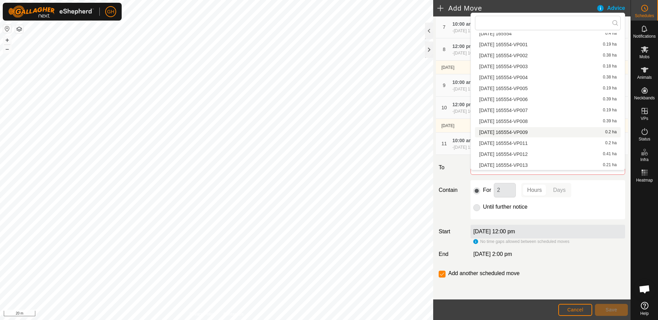
scroll to position [182, 0]
click at [537, 142] on li "[DATE] 165554-VP011 0.2 ha" at bounding box center [548, 143] width 146 height 10
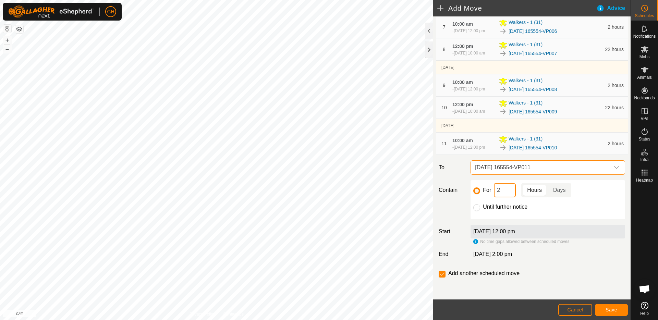
click at [509, 197] on input "2" at bounding box center [505, 190] width 22 height 14
click at [606, 311] on span "Save" at bounding box center [611, 309] width 12 height 5
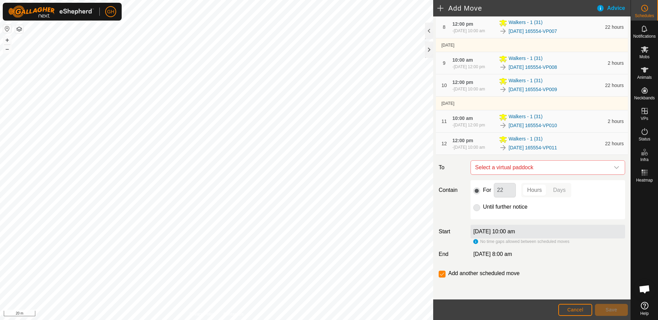
scroll to position [321, 0]
click at [531, 167] on span "Select a virtual paddock" at bounding box center [540, 168] width 137 height 14
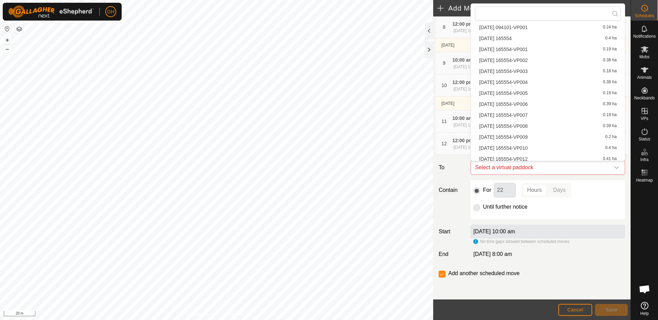
scroll to position [182, 0]
click at [533, 144] on li "[DATE] 165554-VP012 0.41 ha" at bounding box center [548, 144] width 146 height 10
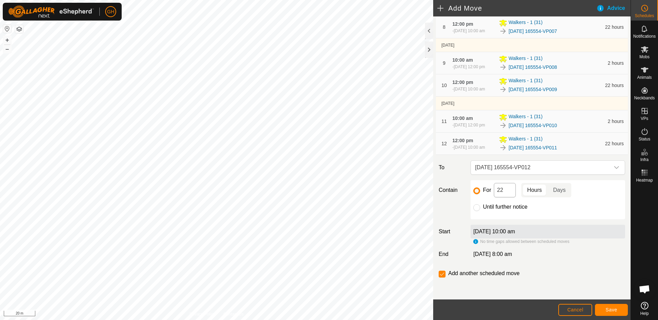
drag, startPoint x: 506, startPoint y: 182, endPoint x: 508, endPoint y: 194, distance: 12.2
click at [506, 182] on div "For 22 Hours Days Until further notice" at bounding box center [547, 199] width 154 height 39
click at [508, 194] on input "22" at bounding box center [505, 190] width 22 height 14
drag, startPoint x: 614, startPoint y: 318, endPoint x: 615, endPoint y: 313, distance: 4.2
click at [614, 318] on footer "Cancel Save" at bounding box center [531, 309] width 197 height 21
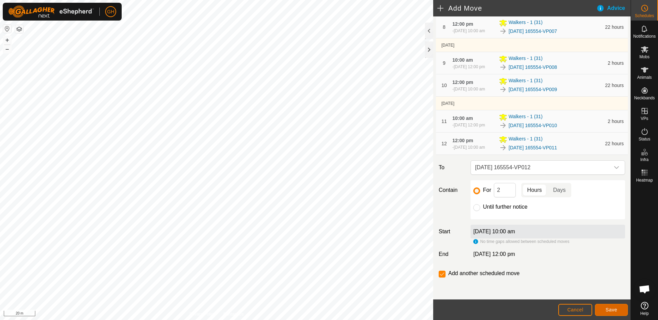
click at [616, 313] on button "Save" at bounding box center [611, 310] width 33 height 12
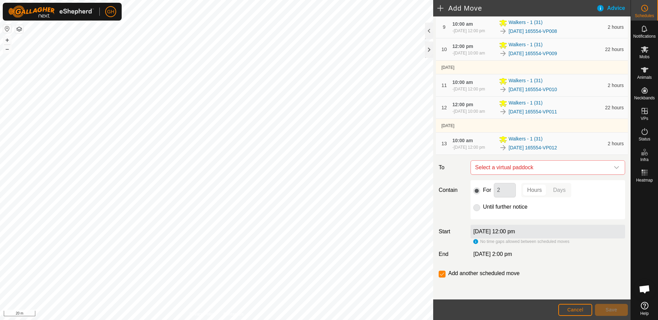
scroll to position [357, 0]
click at [534, 168] on span "Select a virtual paddock" at bounding box center [540, 168] width 137 height 14
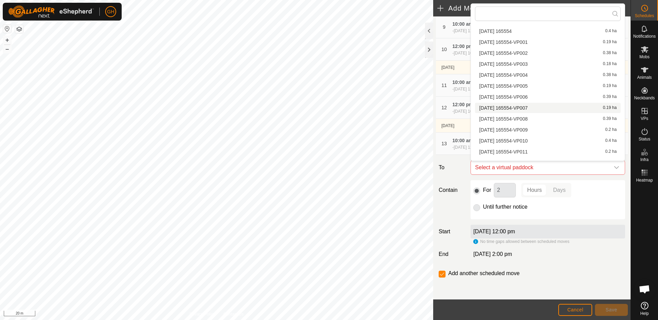
scroll to position [182, 0]
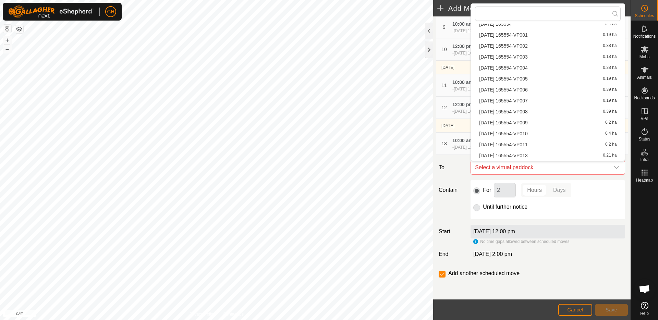
click at [529, 155] on li "[DATE] 165554-VP013 0.21 ha" at bounding box center [548, 155] width 146 height 10
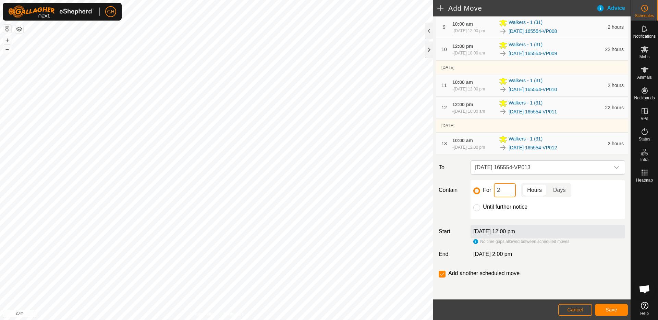
click at [506, 191] on input "2" at bounding box center [505, 190] width 22 height 14
type input "22"
click at [442, 274] on input "checkbox" at bounding box center [441, 274] width 7 height 7
checkbox input "false"
click at [623, 311] on button "Save" at bounding box center [611, 310] width 33 height 12
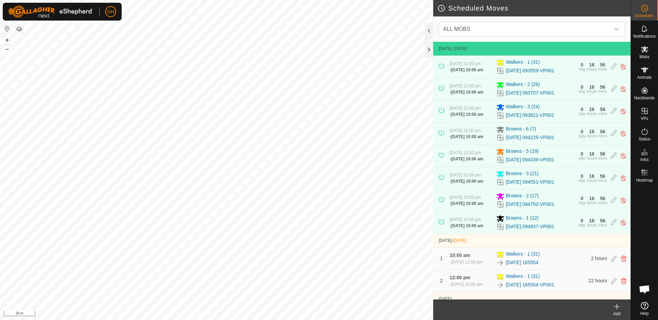
scroll to position [442, 0]
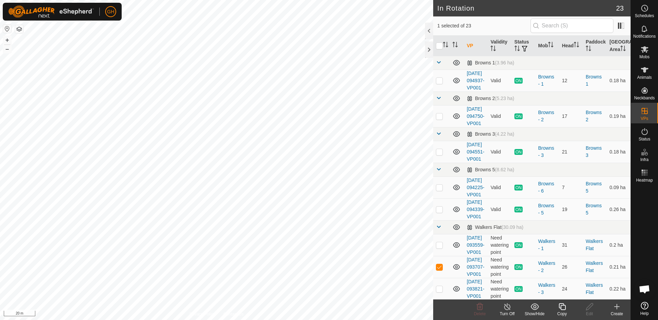
click at [613, 306] on icon at bounding box center [616, 306] width 8 height 8
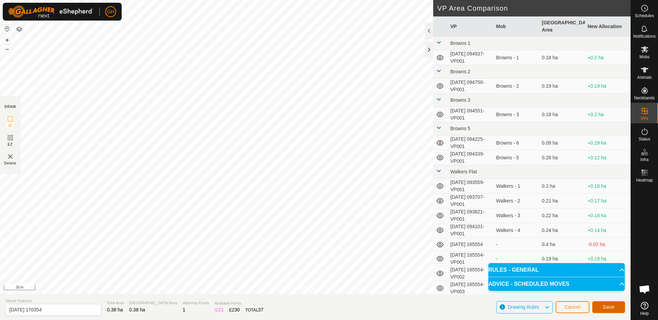
click at [619, 307] on button "Save" at bounding box center [608, 307] width 33 height 12
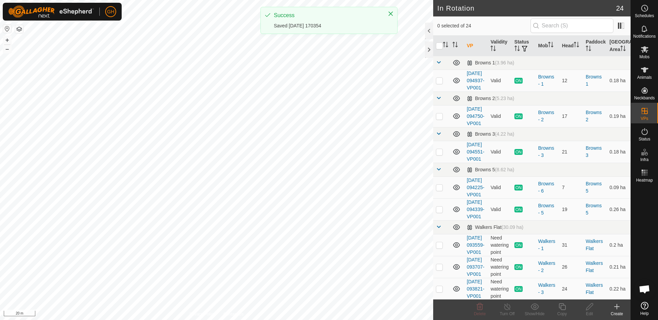
checkbox input "true"
click at [562, 310] on icon at bounding box center [561, 306] width 7 height 7
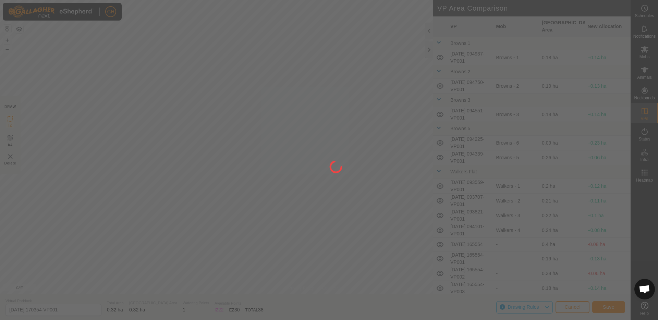
click at [344, 84] on div at bounding box center [329, 160] width 658 height 320
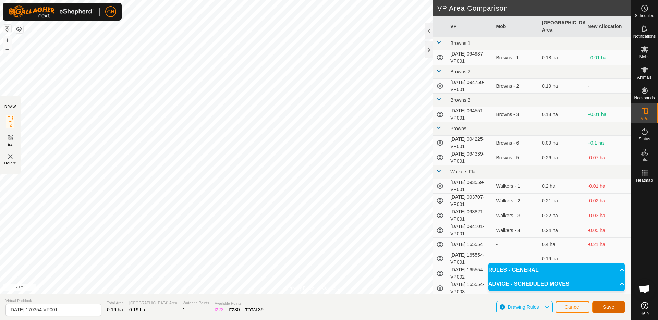
click at [605, 303] on button "Save" at bounding box center [608, 307] width 33 height 12
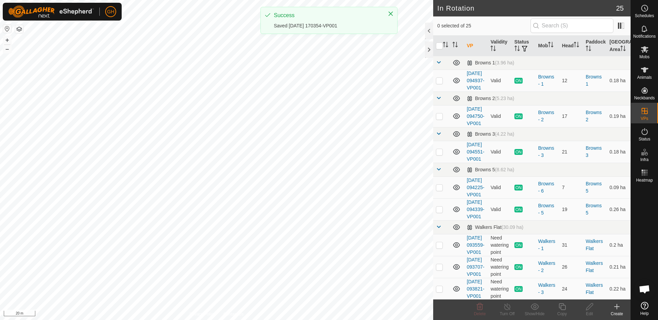
checkbox input "true"
click at [565, 306] on icon at bounding box center [562, 306] width 9 height 8
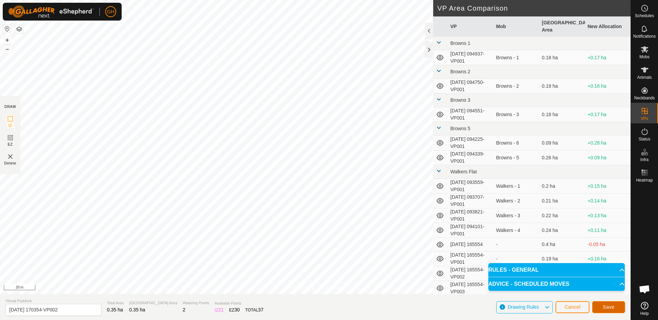
click at [610, 310] on button "Save" at bounding box center [608, 307] width 33 height 12
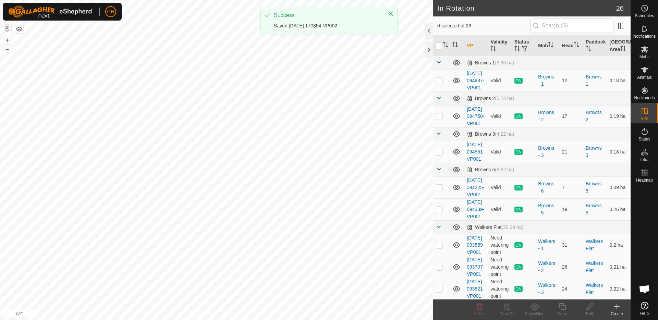
checkbox input "true"
click at [559, 304] on icon at bounding box center [562, 306] width 9 height 8
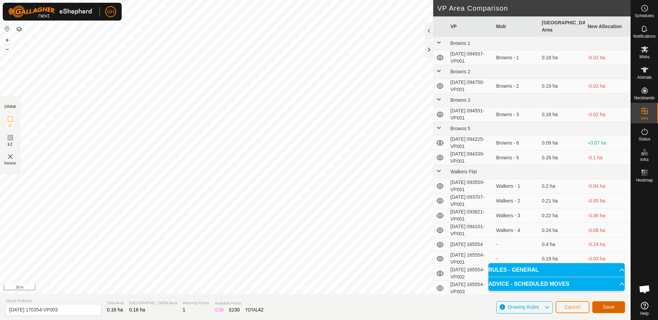
click at [603, 306] on span "Save" at bounding box center [609, 306] width 12 height 5
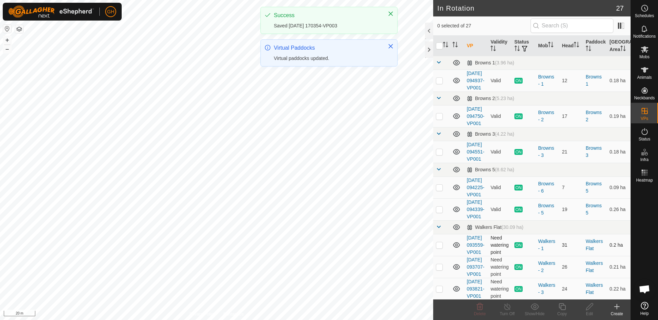
checkbox input "true"
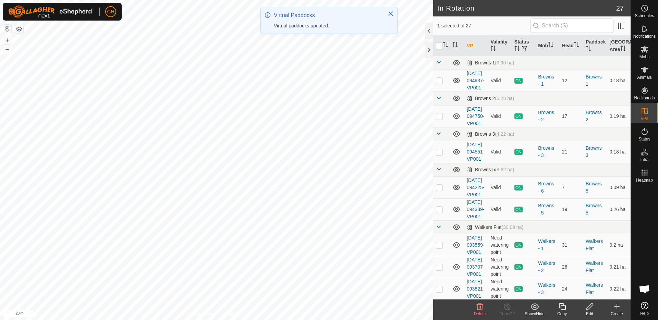
click at [561, 305] on icon at bounding box center [561, 306] width 7 height 7
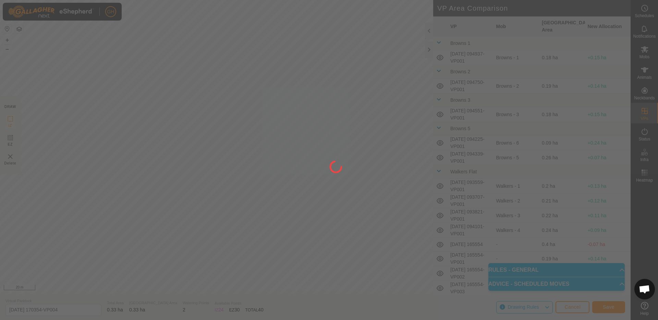
click at [608, 306] on div at bounding box center [329, 160] width 658 height 320
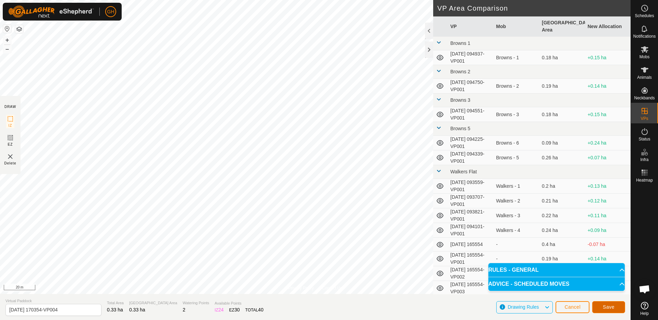
click at [613, 308] on span "Save" at bounding box center [609, 306] width 12 height 5
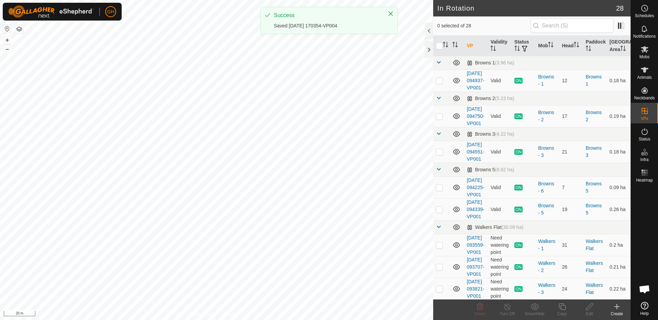
checkbox input "true"
click at [566, 307] on copy-svg-icon at bounding box center [561, 306] width 27 height 8
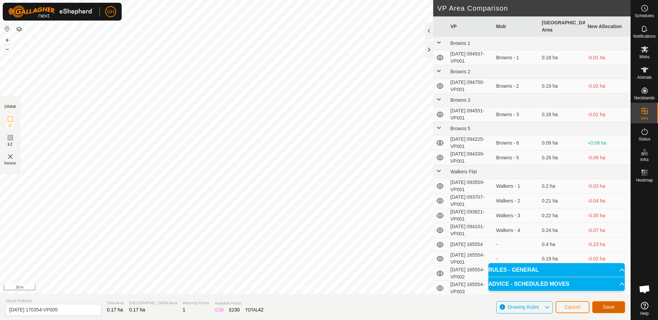
click at [605, 306] on span "Save" at bounding box center [609, 306] width 12 height 5
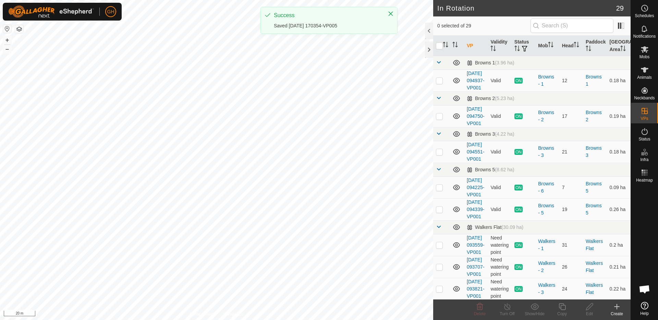
checkbox input "true"
click at [564, 307] on icon at bounding box center [561, 306] width 7 height 7
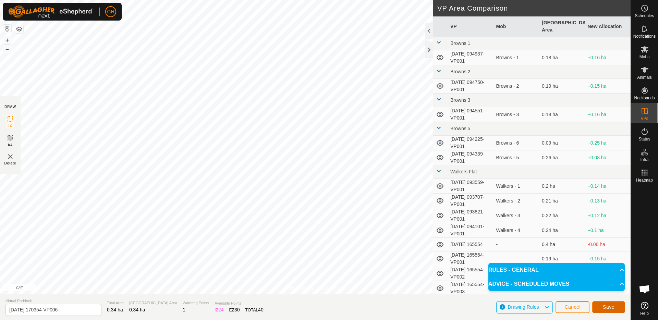
click at [616, 308] on button "Save" at bounding box center [608, 307] width 33 height 12
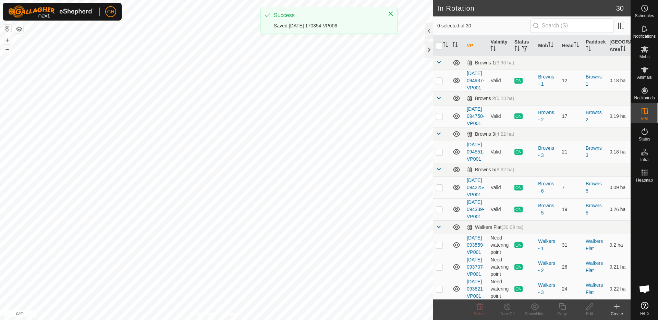
checkbox input "true"
click at [564, 310] on icon at bounding box center [562, 306] width 9 height 8
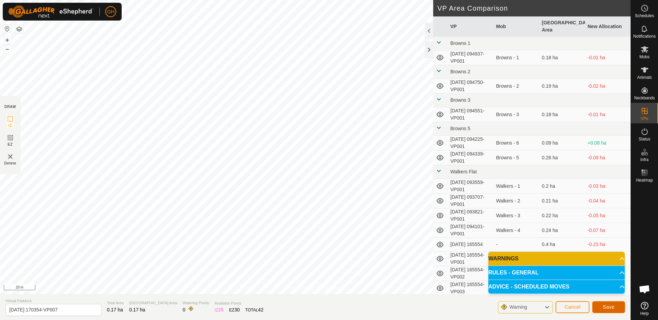
click at [603, 306] on span "Save" at bounding box center [609, 306] width 12 height 5
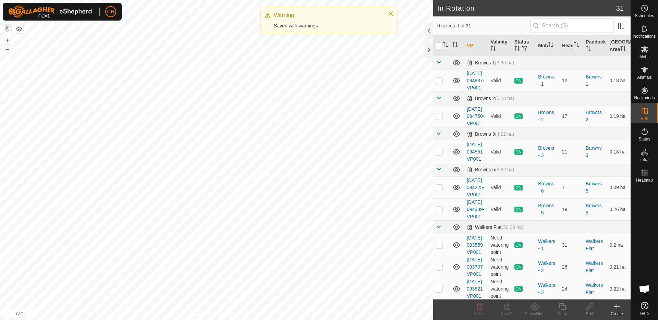
checkbox input "true"
click at [561, 306] on icon at bounding box center [562, 306] width 9 height 8
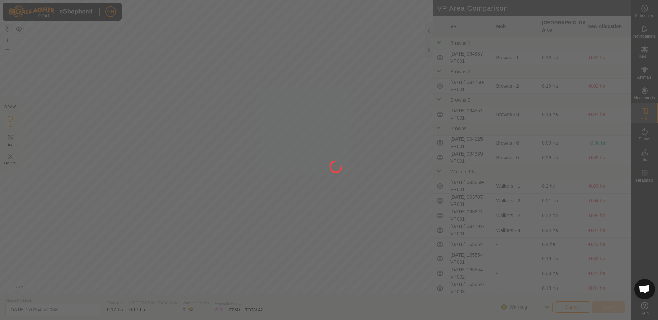
click at [240, 152] on div "GH Schedules Notifications Mobs Animals Neckbands VPs Status Infra Heatmap Help…" at bounding box center [329, 160] width 658 height 320
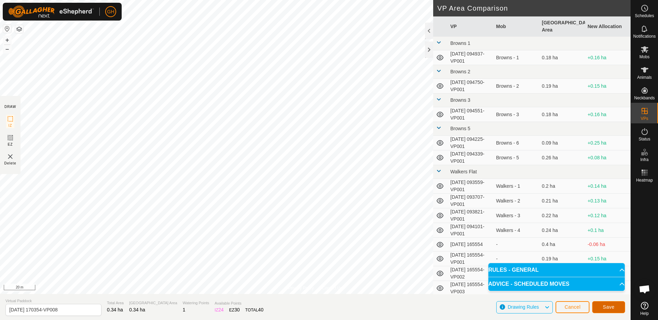
click at [605, 309] on span "Save" at bounding box center [609, 306] width 12 height 5
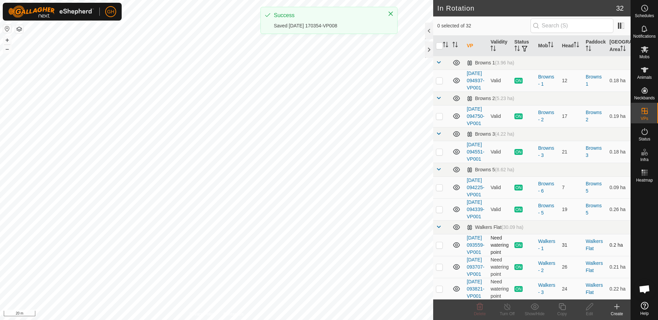
checkbox input "true"
click at [571, 309] on copy-svg-icon at bounding box center [561, 306] width 27 height 8
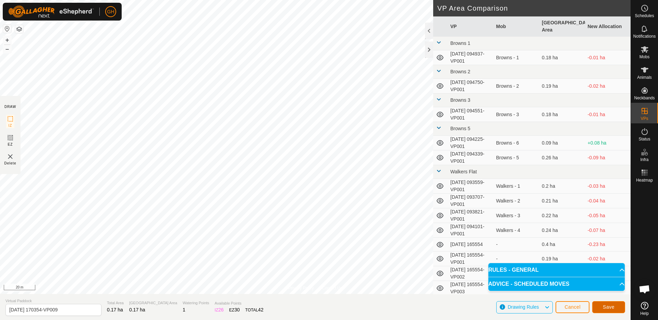
click at [601, 310] on button "Save" at bounding box center [608, 307] width 33 height 12
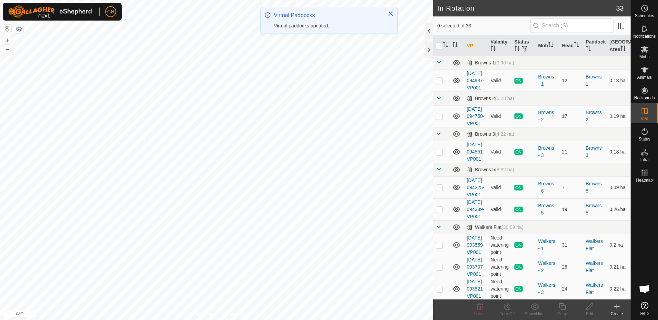
checkbox input "true"
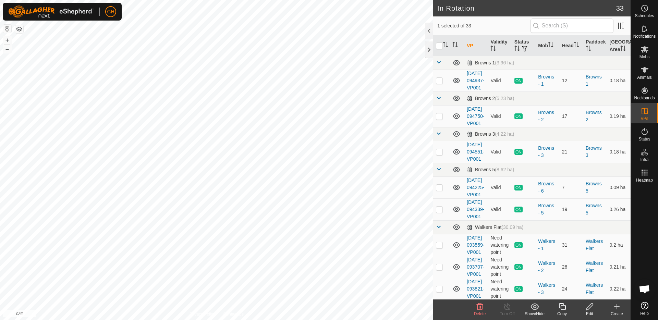
click at [563, 305] on icon at bounding box center [561, 306] width 7 height 7
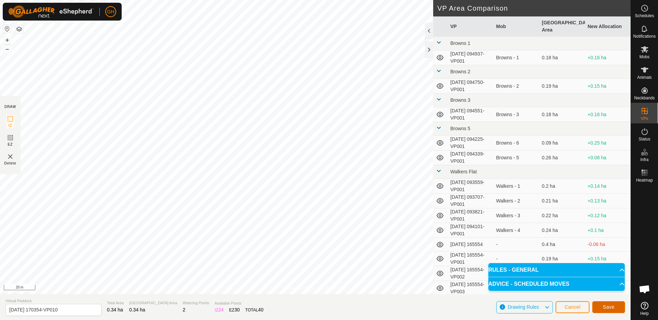
click at [624, 306] on button "Save" at bounding box center [608, 307] width 33 height 12
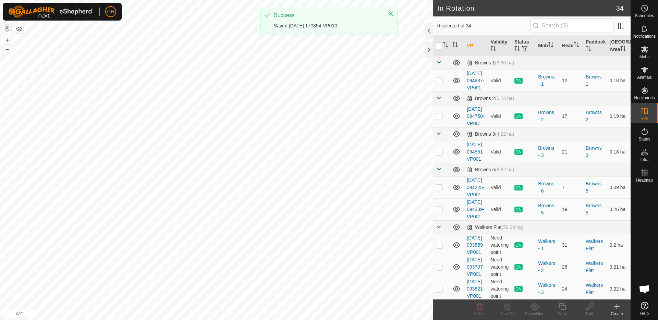
checkbox input "true"
click at [565, 306] on icon at bounding box center [561, 306] width 7 height 7
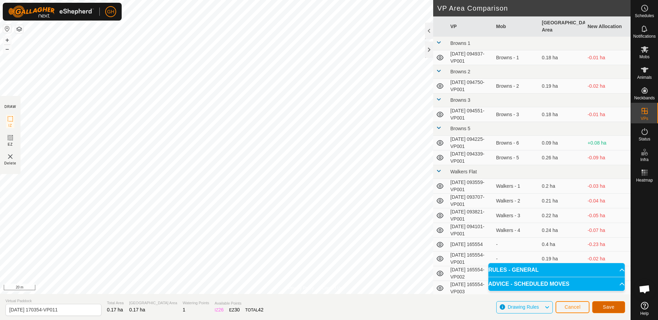
click at [605, 304] on span "Save" at bounding box center [609, 306] width 12 height 5
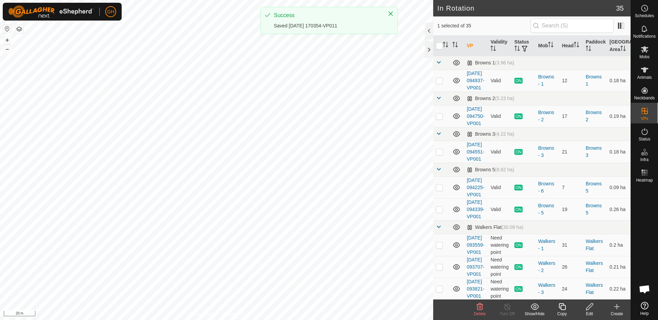
checkbox input "true"
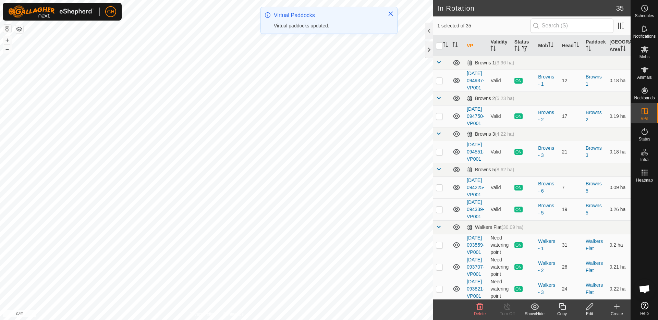
click at [562, 308] on icon at bounding box center [562, 306] width 9 height 8
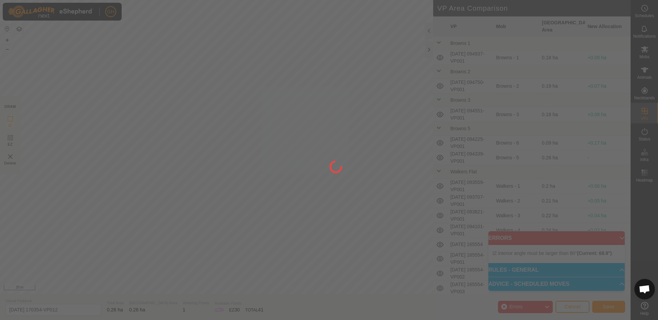
click at [182, 279] on div "GH Schedules Notifications Mobs Animals Neckbands VPs Status Infra Heatmap Help…" at bounding box center [329, 160] width 658 height 320
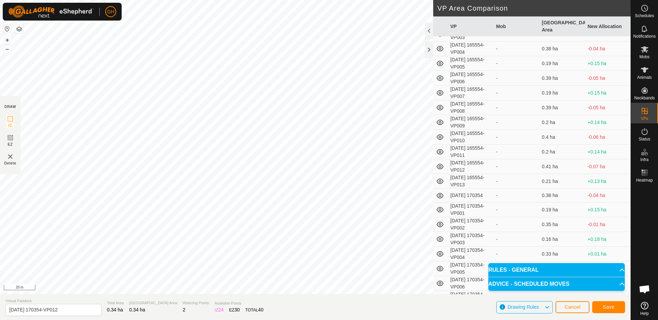
scroll to position [305, 0]
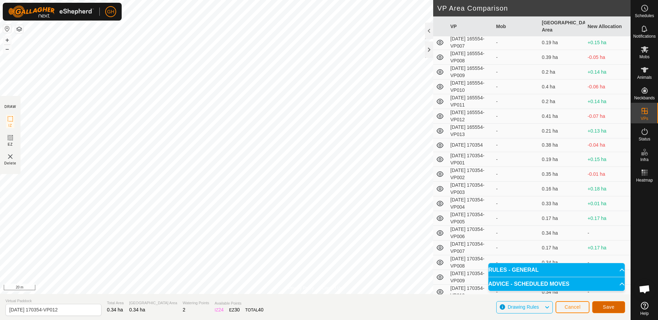
click at [604, 309] on span "Save" at bounding box center [609, 306] width 12 height 5
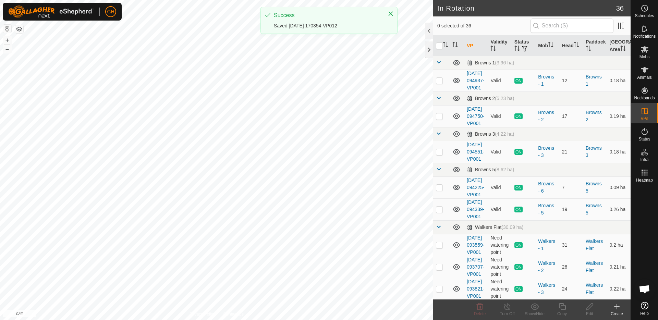
checkbox input "true"
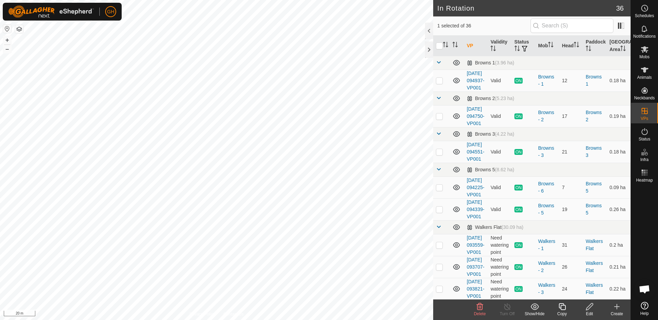
click at [563, 306] on icon at bounding box center [561, 306] width 7 height 7
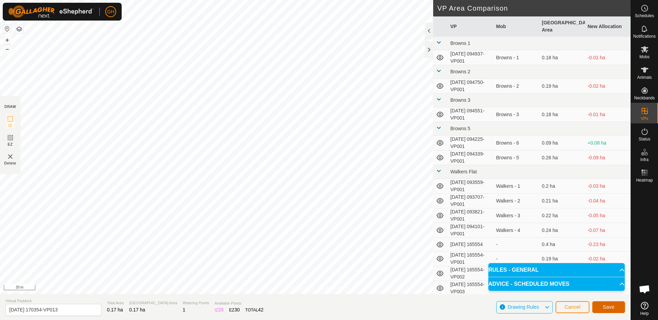
click at [604, 307] on span "Save" at bounding box center [609, 306] width 12 height 5
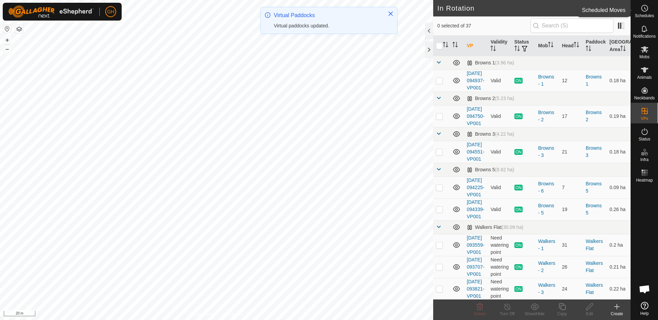
click at [646, 11] on icon at bounding box center [644, 8] width 8 height 8
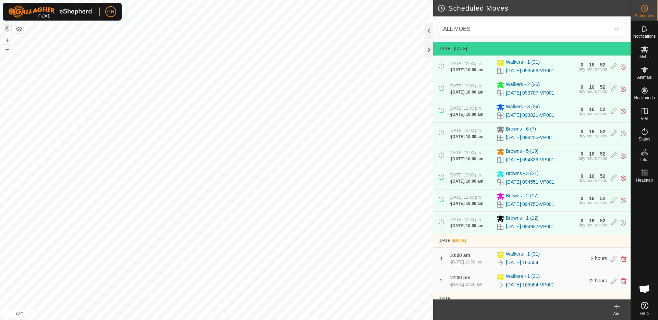
click at [618, 308] on icon at bounding box center [616, 306] width 8 height 8
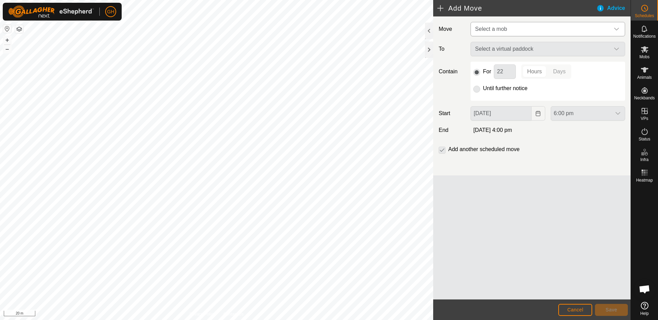
click at [552, 25] on span "Select a mob" at bounding box center [540, 29] width 137 height 14
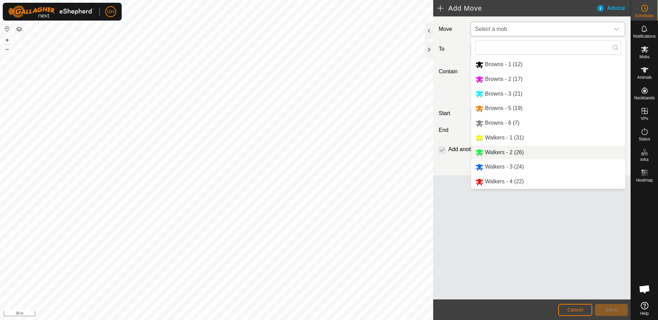
click at [514, 152] on li "Walkers - 2 (26)" at bounding box center [548, 153] width 154 height 14
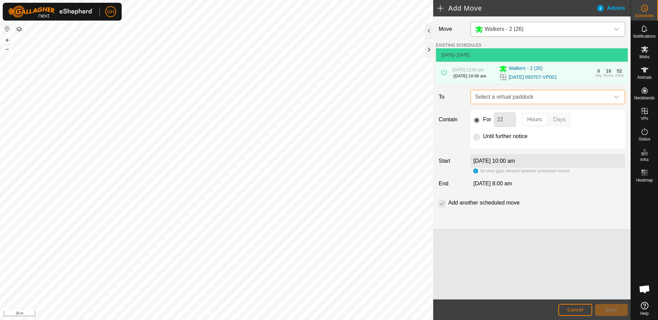
click at [536, 104] on span "Select a virtual paddock" at bounding box center [540, 97] width 137 height 14
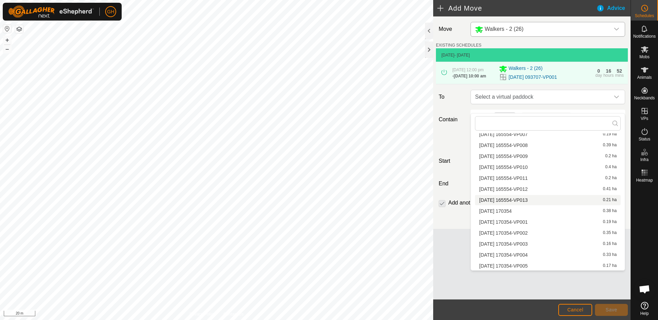
scroll to position [259, 0]
click at [536, 211] on li "[DATE] 170354 0.38 ha" at bounding box center [548, 210] width 146 height 10
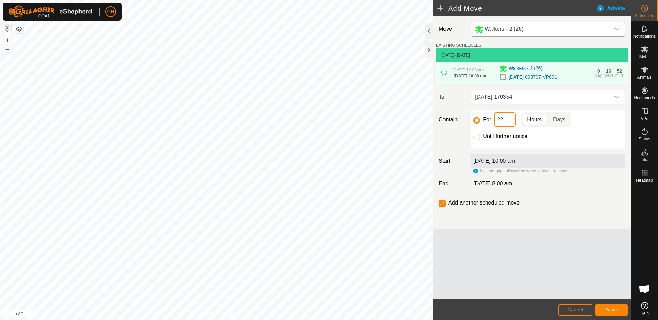
click at [511, 127] on input "22" at bounding box center [505, 119] width 22 height 14
click at [617, 306] on button "Save" at bounding box center [611, 310] width 33 height 12
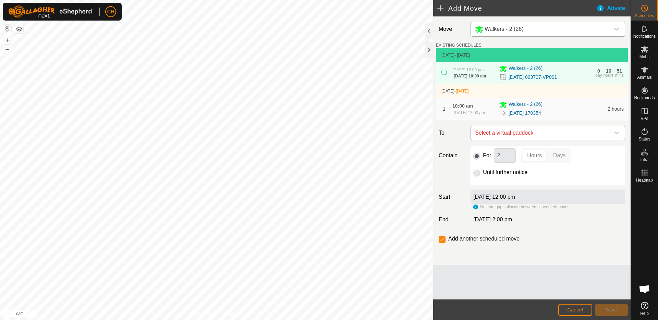
click at [566, 140] on span "Select a virtual paddock" at bounding box center [540, 133] width 137 height 14
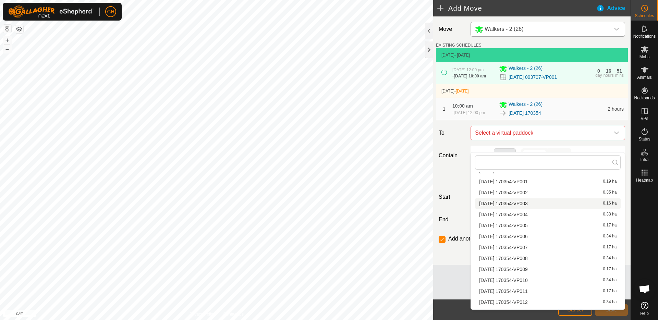
scroll to position [325, 0]
click at [538, 185] on li "[DATE] 170354-VP001 0.19 ha" at bounding box center [548, 183] width 146 height 10
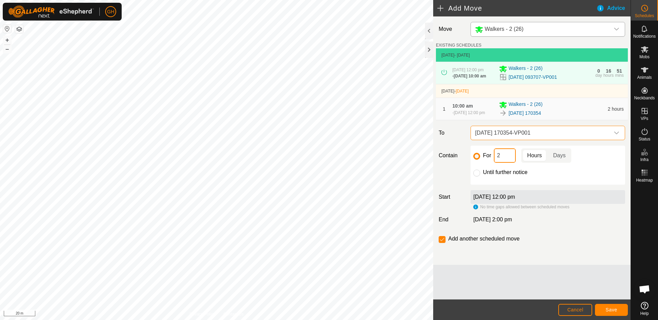
click at [510, 163] on input "2" at bounding box center [505, 155] width 22 height 14
click at [608, 312] on span "Save" at bounding box center [611, 309] width 12 height 5
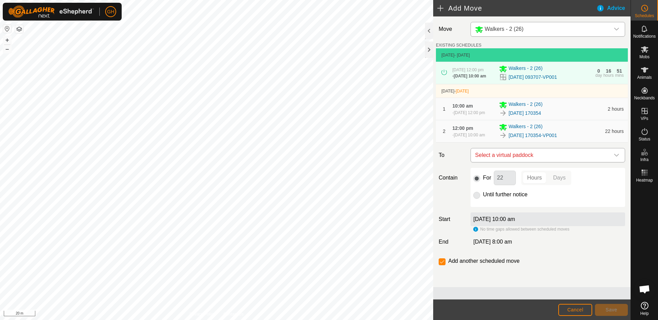
click at [541, 162] on span "Select a virtual paddock" at bounding box center [540, 155] width 137 height 14
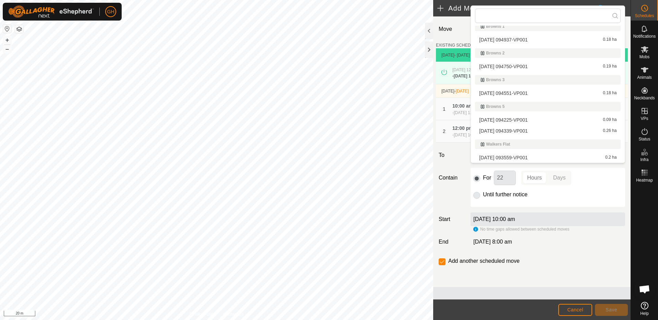
scroll to position [336, 0]
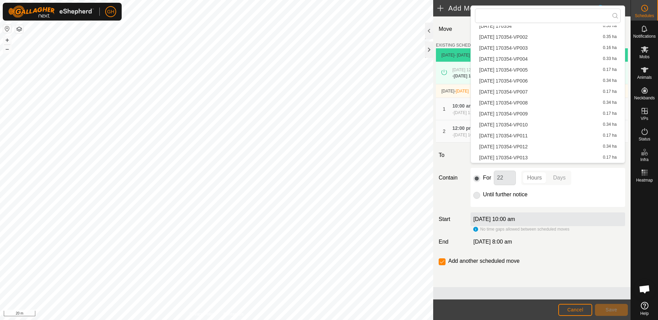
click at [534, 36] on li "[DATE] 170354-VP002 0.35 ha" at bounding box center [548, 37] width 146 height 10
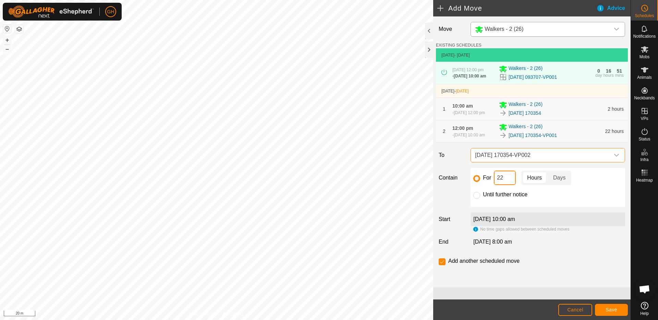
click at [508, 185] on input "22" at bounding box center [505, 178] width 22 height 14
click at [606, 304] on button "Save" at bounding box center [611, 310] width 33 height 12
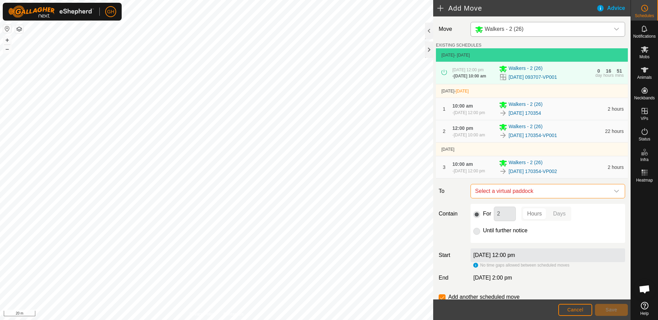
click at [526, 198] on span "Select a virtual paddock" at bounding box center [540, 191] width 137 height 14
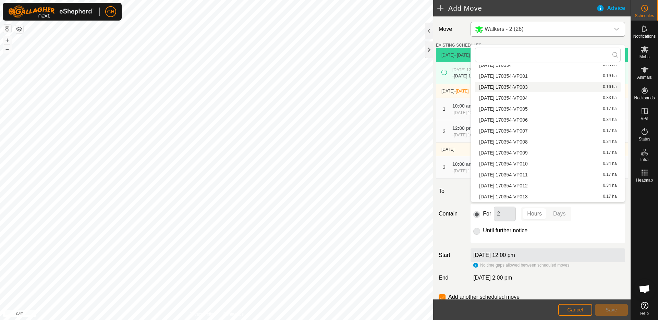
click at [541, 89] on li "[DATE] 170354-VP003 0.16 ha" at bounding box center [548, 87] width 146 height 10
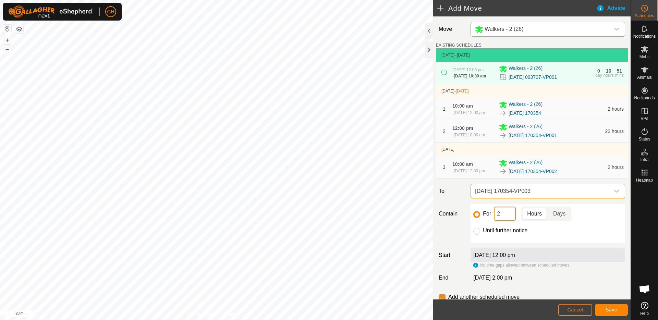
click at [512, 221] on input "2" at bounding box center [505, 214] width 22 height 14
click at [619, 304] on button "Save" at bounding box center [611, 310] width 33 height 12
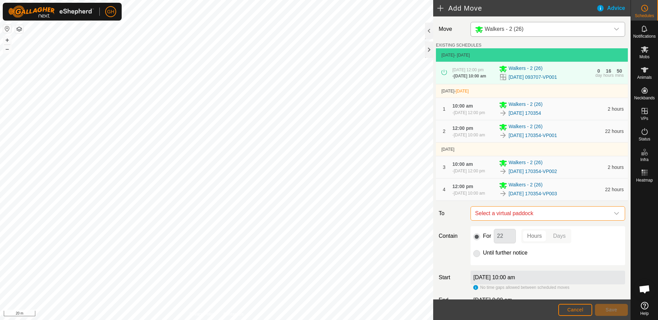
click at [545, 220] on span "Select a virtual paddock" at bounding box center [540, 214] width 137 height 14
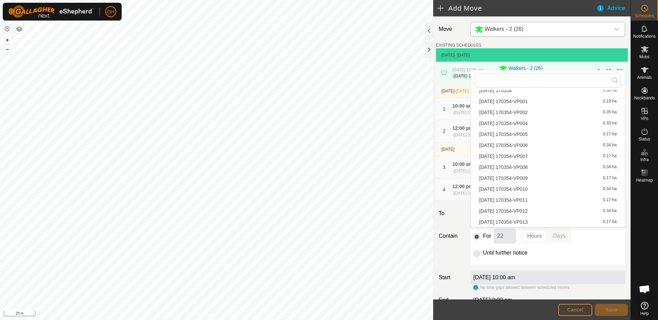
click at [538, 124] on li "[DATE] 170354-VP004 0.33 ha" at bounding box center [548, 123] width 146 height 10
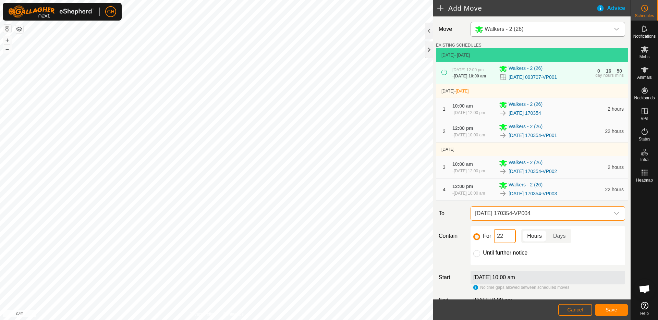
click at [505, 243] on input "22" at bounding box center [505, 236] width 22 height 14
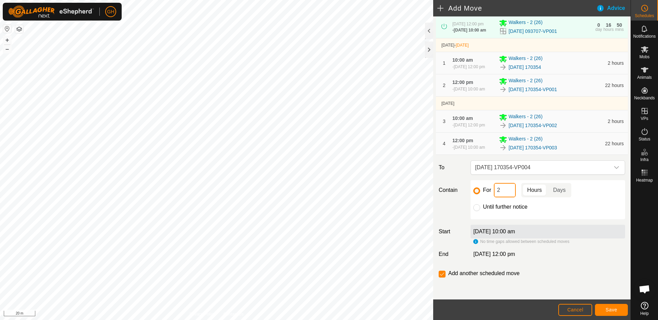
scroll to position [66, 0]
click at [613, 307] on span "Save" at bounding box center [611, 309] width 12 height 5
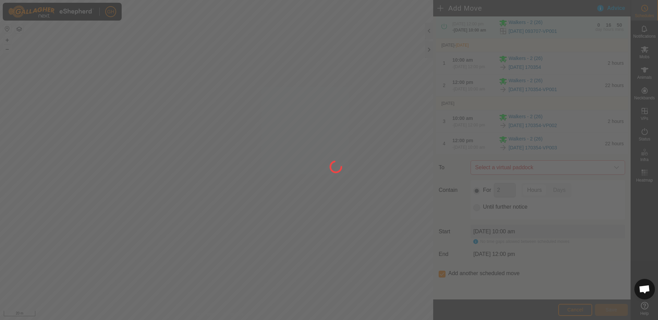
scroll to position [0, 0]
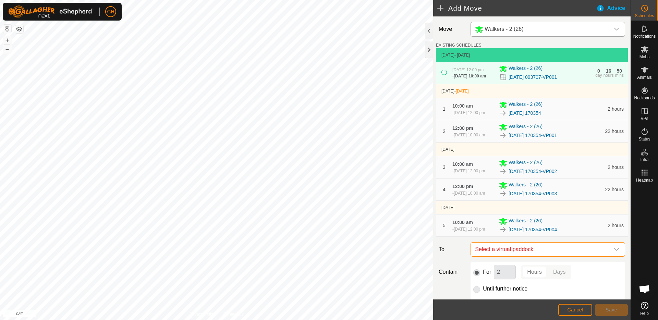
click at [517, 256] on span "Select a virtual paddock" at bounding box center [540, 250] width 137 height 14
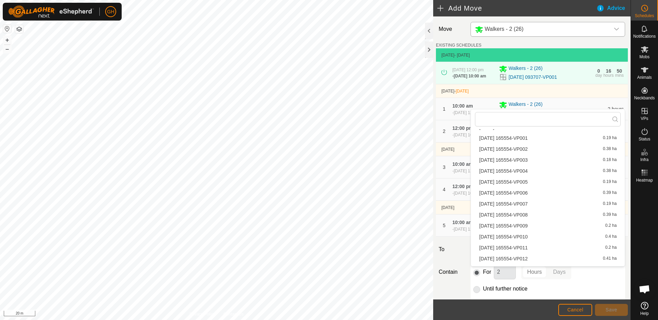
scroll to position [336, 0]
click at [531, 172] on li "[DATE] 170354-VP005 0.17 ha" at bounding box center [548, 173] width 146 height 10
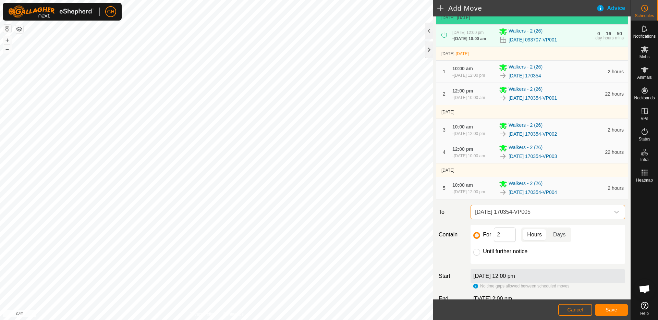
scroll to position [51, 0]
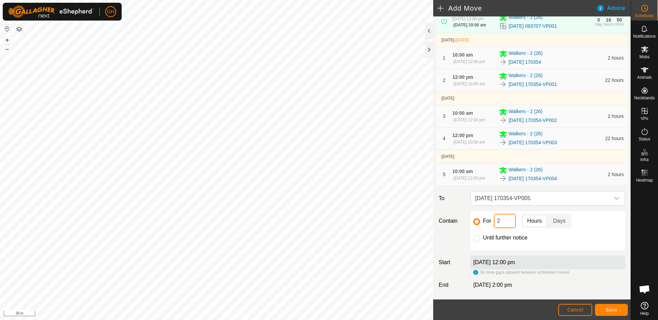
click at [512, 228] on input "2" at bounding box center [505, 221] width 22 height 14
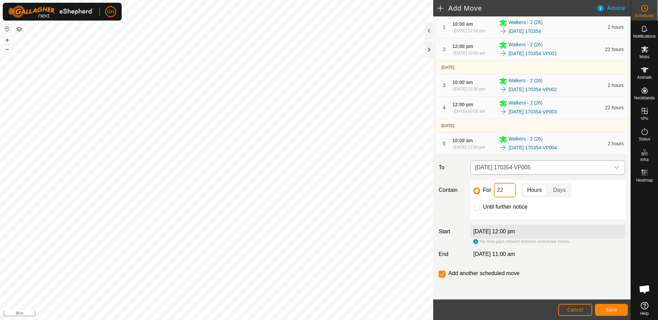
scroll to position [105, 0]
click at [614, 305] on button "Save" at bounding box center [611, 310] width 33 height 12
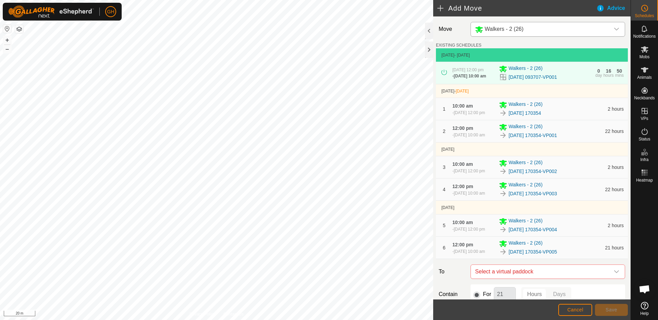
scroll to position [131, 0]
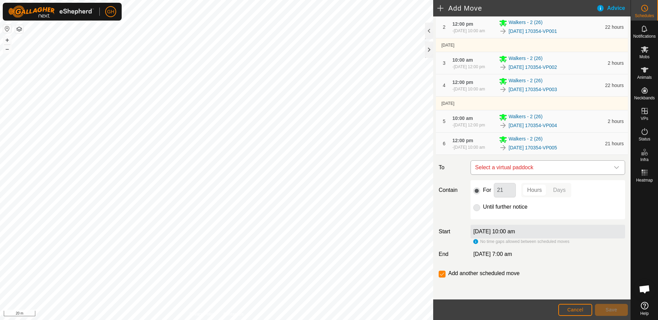
click at [520, 165] on span "Select a virtual paddock" at bounding box center [540, 168] width 137 height 14
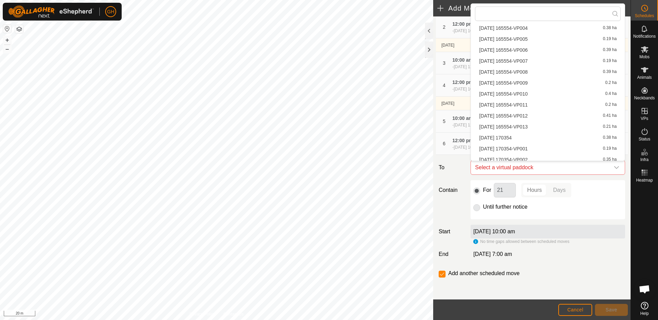
scroll to position [336, 0]
click at [541, 79] on li "[DATE] 170354-VP006 0.34 ha" at bounding box center [548, 79] width 146 height 10
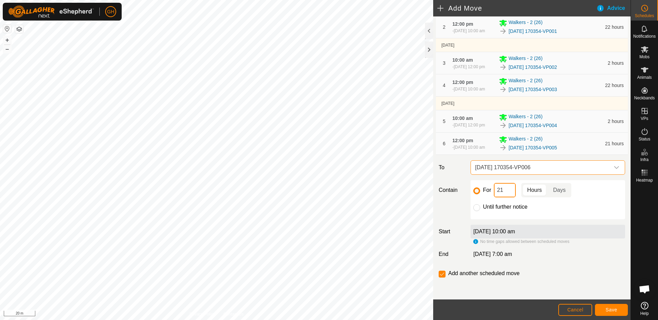
click at [508, 194] on input "21" at bounding box center [505, 190] width 22 height 14
click at [614, 310] on span "Save" at bounding box center [611, 309] width 12 height 5
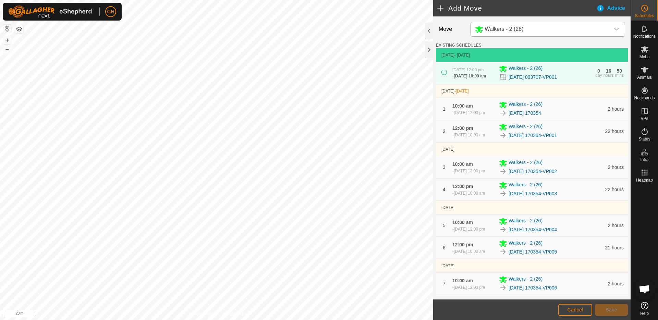
scroll to position [170, 0]
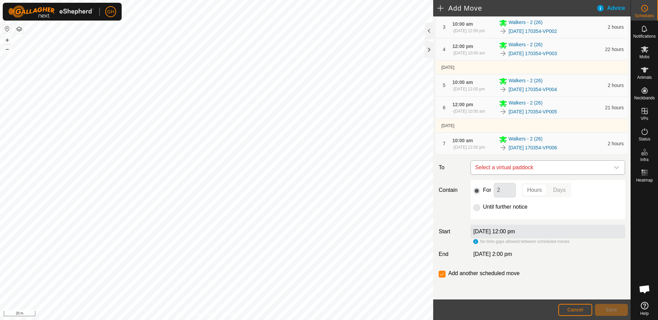
click at [542, 169] on span "Select a virtual paddock" at bounding box center [540, 168] width 137 height 14
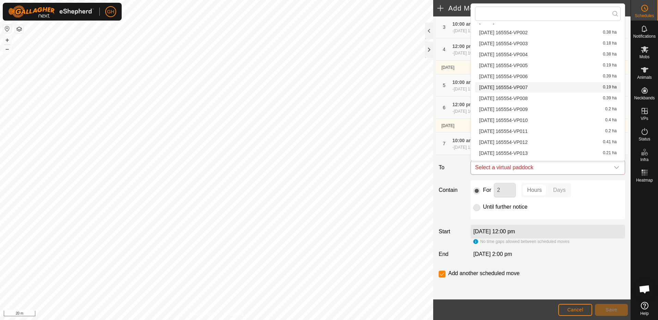
scroll to position [197, 0]
click at [586, 171] on span "Select a virtual paddock" at bounding box center [540, 168] width 137 height 14
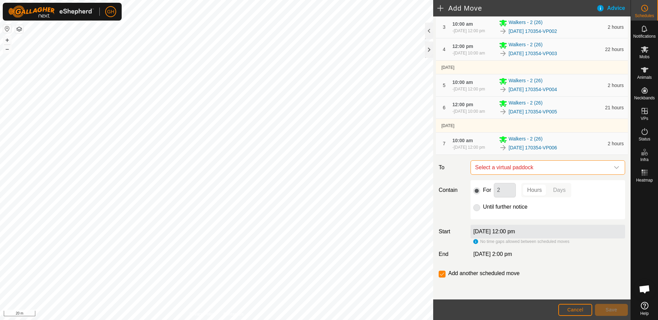
click at [586, 171] on span "Select a virtual paddock" at bounding box center [540, 168] width 137 height 14
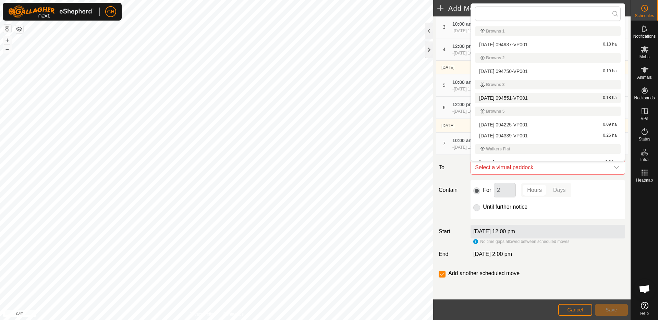
scroll to position [336, 0]
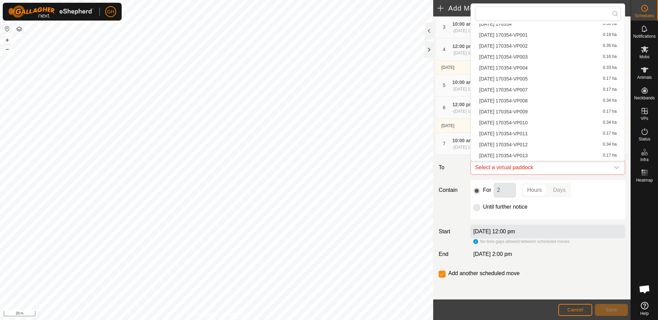
click at [533, 90] on li "[DATE] 170354-VP007 0.17 ha" at bounding box center [548, 90] width 146 height 10
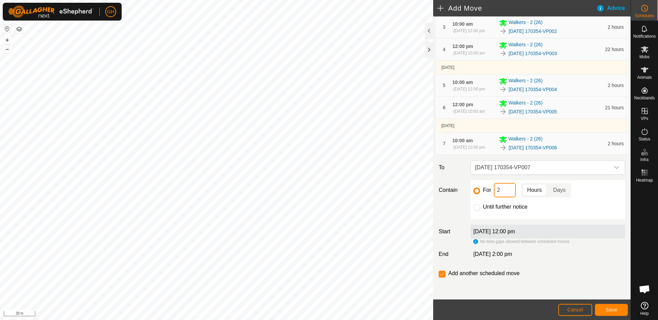
click at [505, 194] on input "2" at bounding box center [505, 190] width 22 height 14
click at [606, 308] on span "Save" at bounding box center [611, 309] width 12 height 5
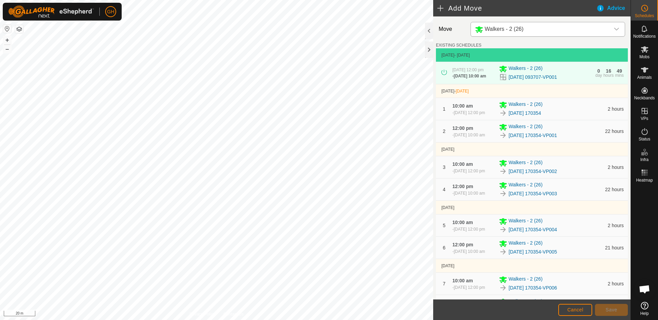
scroll to position [195, 0]
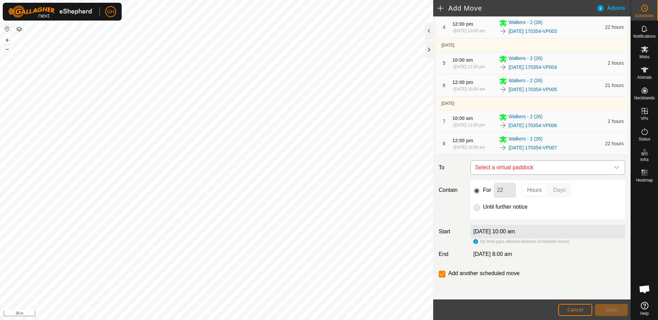
click at [533, 169] on span "Select a virtual paddock" at bounding box center [540, 168] width 137 height 14
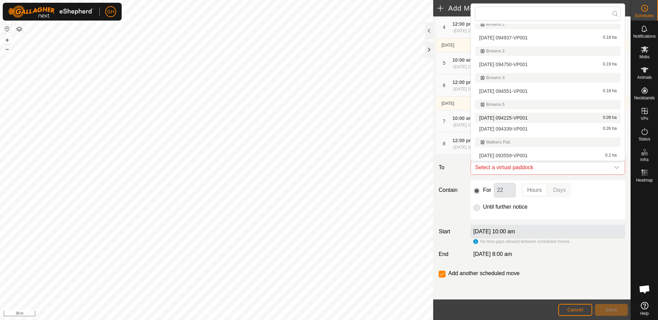
scroll to position [336, 0]
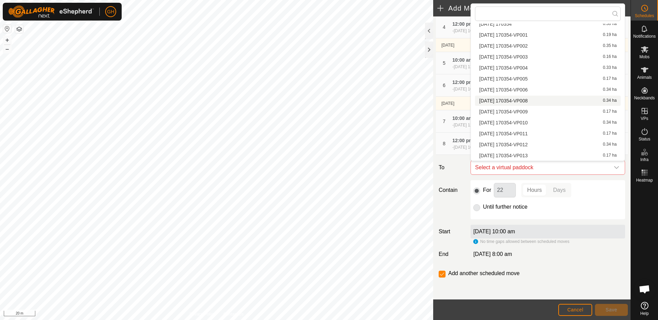
click at [537, 101] on li "[DATE] 170354-VP008 0.34 ha" at bounding box center [548, 101] width 146 height 10
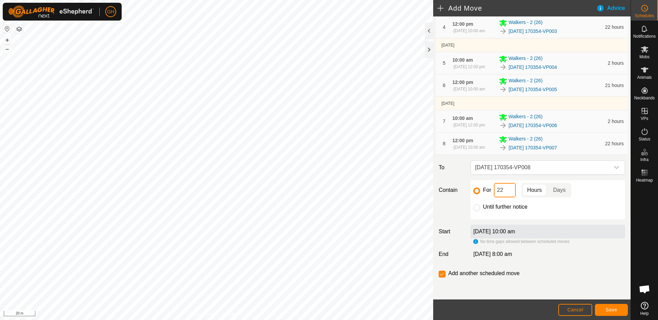
click at [509, 191] on input "22" at bounding box center [505, 190] width 22 height 14
click at [617, 306] on button "Save" at bounding box center [611, 310] width 33 height 12
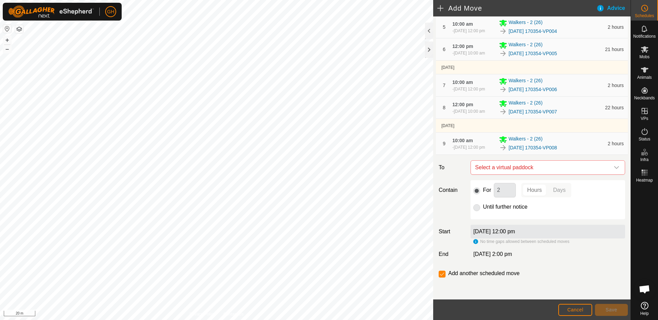
scroll to position [234, 0]
click at [545, 171] on span "Select a virtual paddock" at bounding box center [540, 168] width 137 height 14
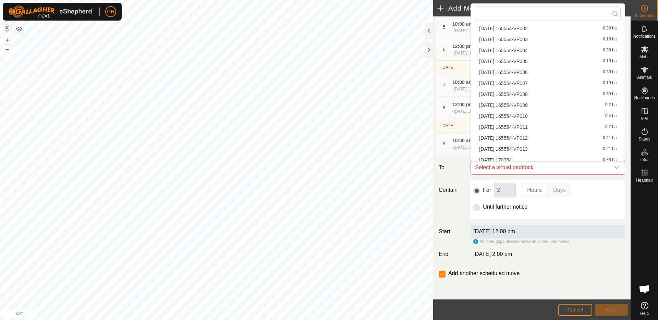
scroll to position [336, 0]
click at [534, 110] on li "[DATE] 170354-VP009 0.17 ha" at bounding box center [548, 112] width 146 height 10
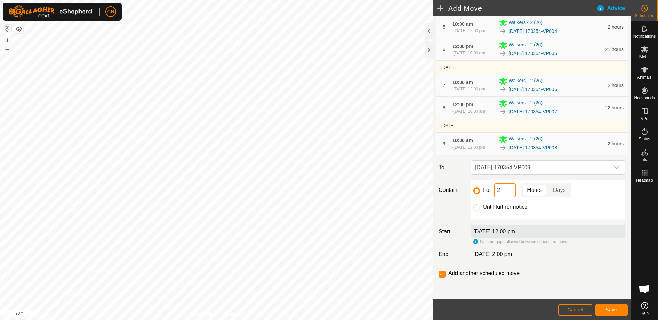
click at [507, 193] on input "2" at bounding box center [505, 190] width 22 height 14
click at [619, 312] on button "Save" at bounding box center [611, 310] width 33 height 12
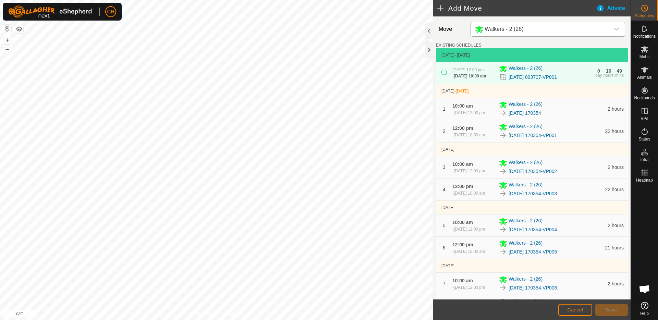
scroll to position [260, 0]
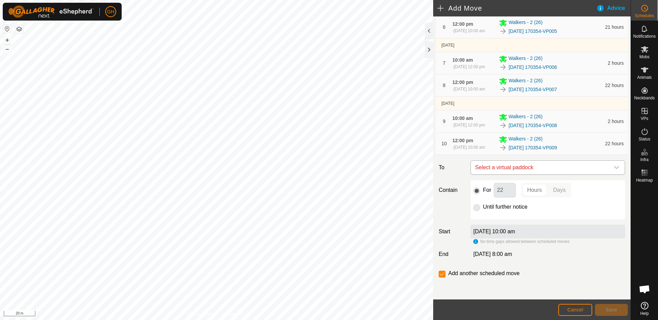
click at [533, 169] on span "Select a virtual paddock" at bounding box center [540, 168] width 137 height 14
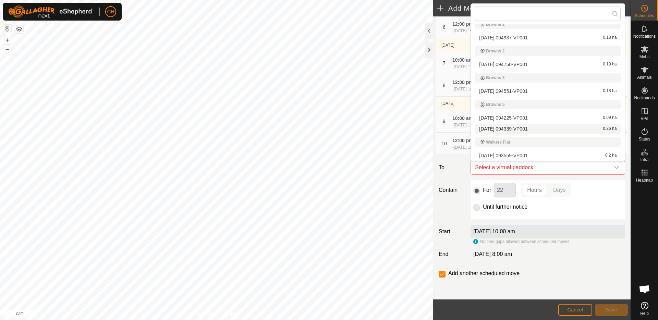
scroll to position [336, 0]
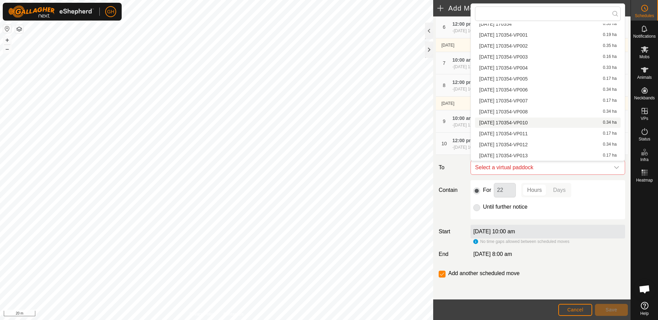
click at [542, 122] on li "[DATE] 170354-VP010 0.34 ha" at bounding box center [548, 122] width 146 height 10
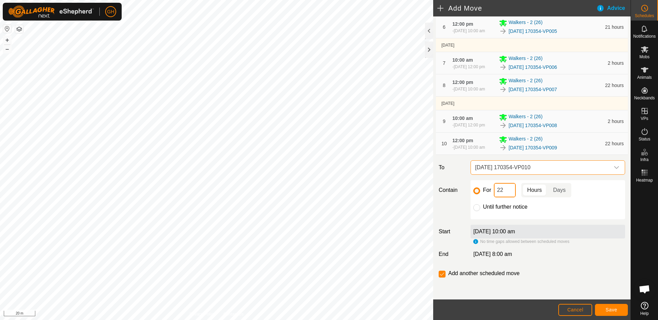
click at [506, 189] on input "22" at bounding box center [505, 190] width 22 height 14
click at [609, 308] on span "Save" at bounding box center [611, 309] width 12 height 5
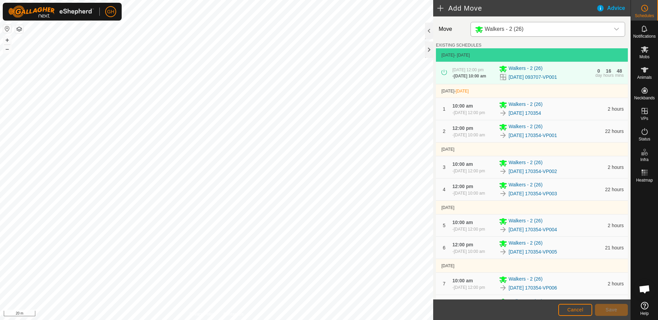
scroll to position [299, 0]
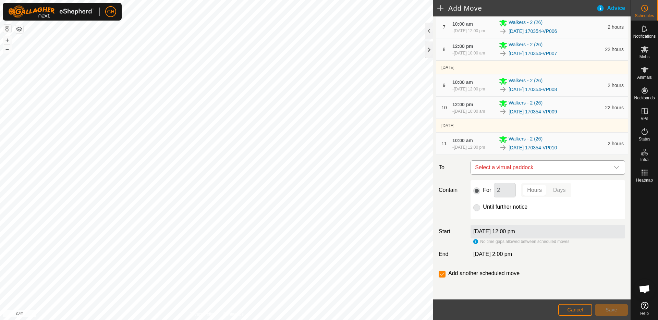
click at [531, 168] on span "Select a virtual paddock" at bounding box center [540, 168] width 137 height 14
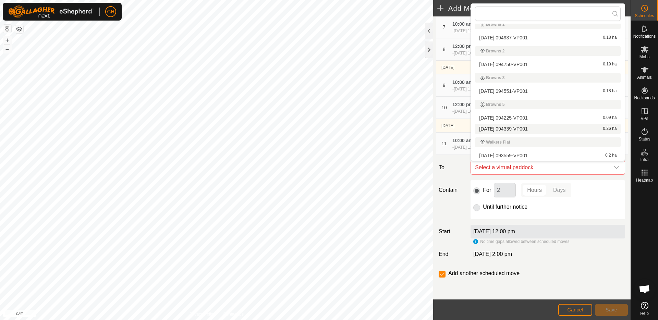
scroll to position [336, 0]
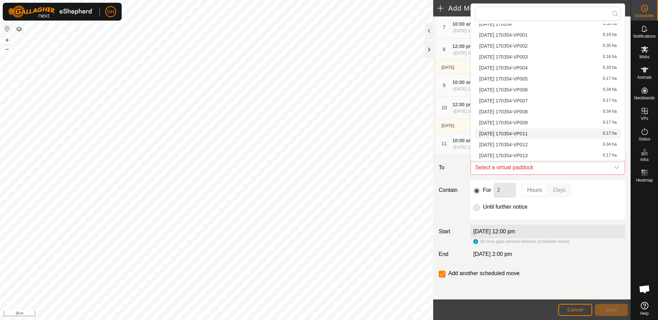
click at [546, 132] on li "[DATE] 170354-VP011 0.17 ha" at bounding box center [548, 133] width 146 height 10
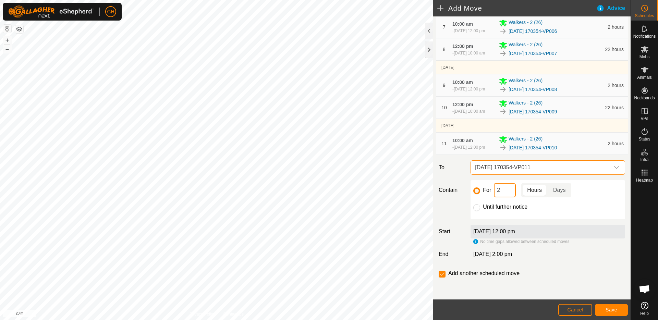
click at [506, 188] on input "2" at bounding box center [505, 190] width 22 height 14
click at [612, 306] on button "Save" at bounding box center [611, 310] width 33 height 12
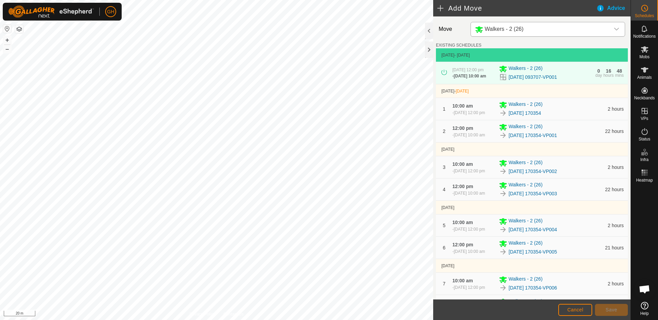
scroll to position [321, 0]
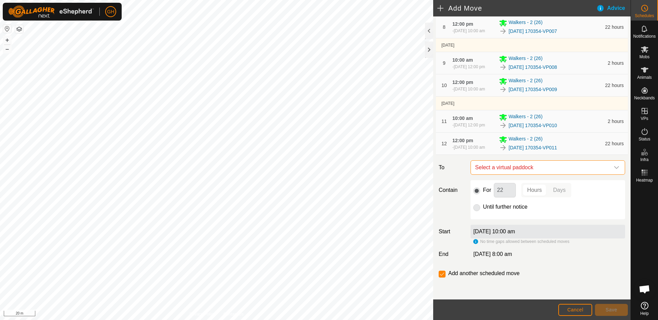
click at [540, 172] on span "Select a virtual paddock" at bounding box center [540, 168] width 137 height 14
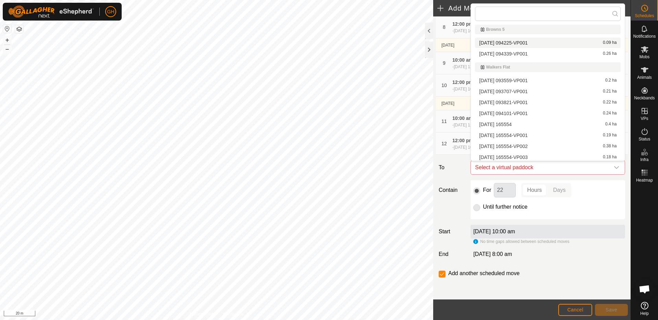
scroll to position [336, 0]
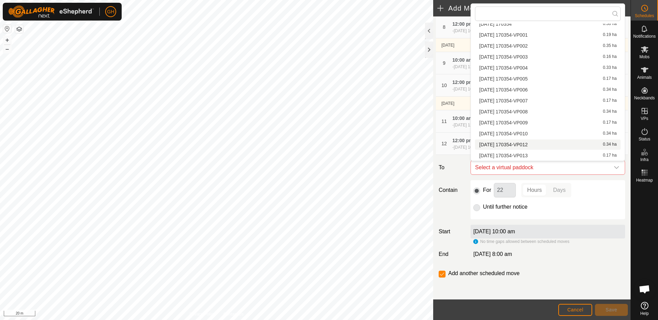
click at [537, 145] on li "[DATE] 170354-VP012 0.34 ha" at bounding box center [548, 144] width 146 height 10
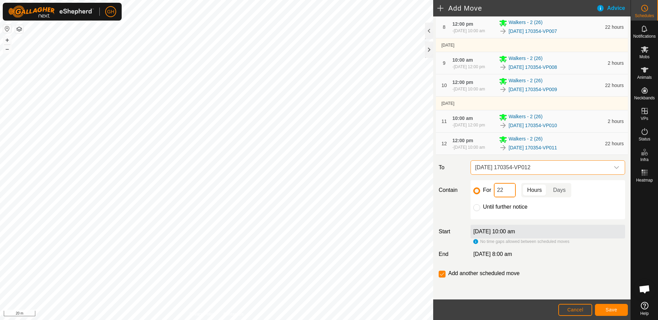
click at [507, 190] on input "22" at bounding box center [505, 190] width 22 height 14
click at [608, 307] on span "Save" at bounding box center [611, 309] width 12 height 5
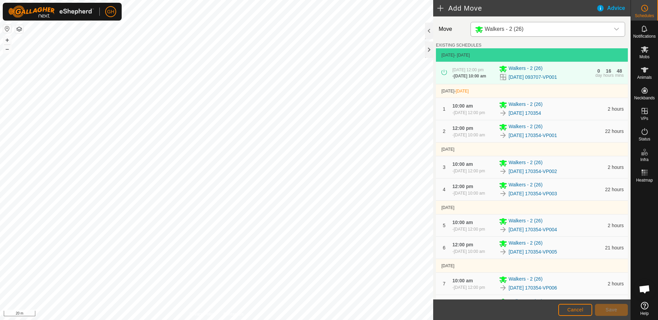
scroll to position [357, 0]
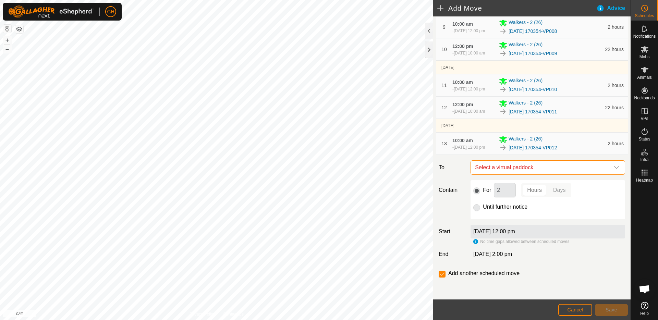
click at [522, 169] on span "Select a virtual paddock" at bounding box center [540, 168] width 137 height 14
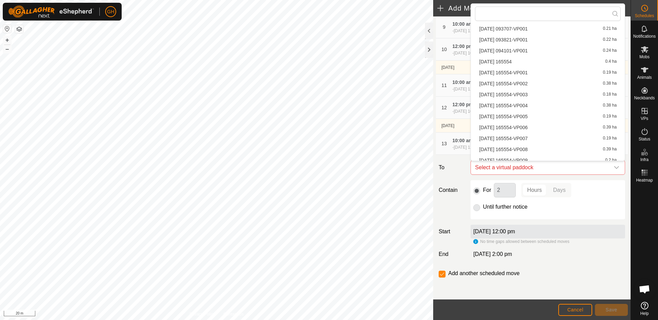
scroll to position [336, 0]
click at [531, 155] on li "[DATE] 170354-VP013 0.17 ha" at bounding box center [548, 155] width 146 height 10
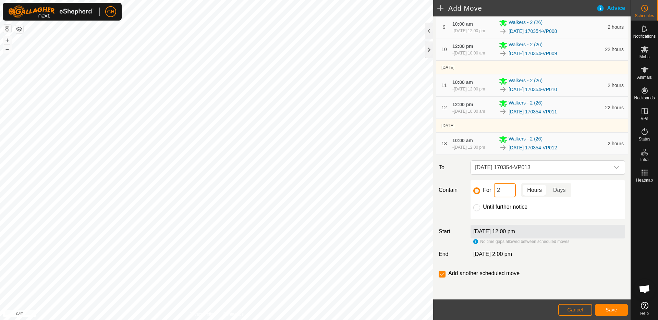
click at [508, 191] on input "2" at bounding box center [505, 190] width 22 height 14
type input "22"
click at [442, 275] on input "checkbox" at bounding box center [441, 274] width 7 height 7
checkbox input "false"
click at [611, 313] on button "Save" at bounding box center [611, 310] width 33 height 12
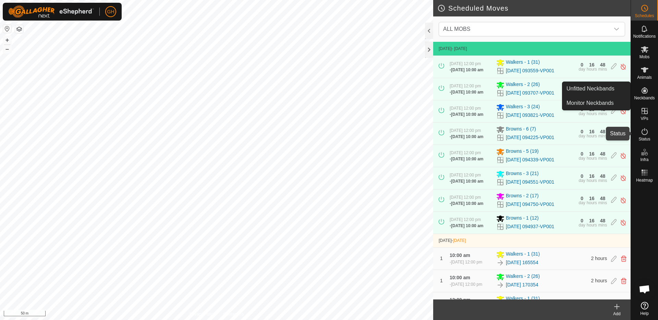
click at [643, 130] on icon at bounding box center [644, 131] width 8 height 8
